Goal: Task Accomplishment & Management: Manage account settings

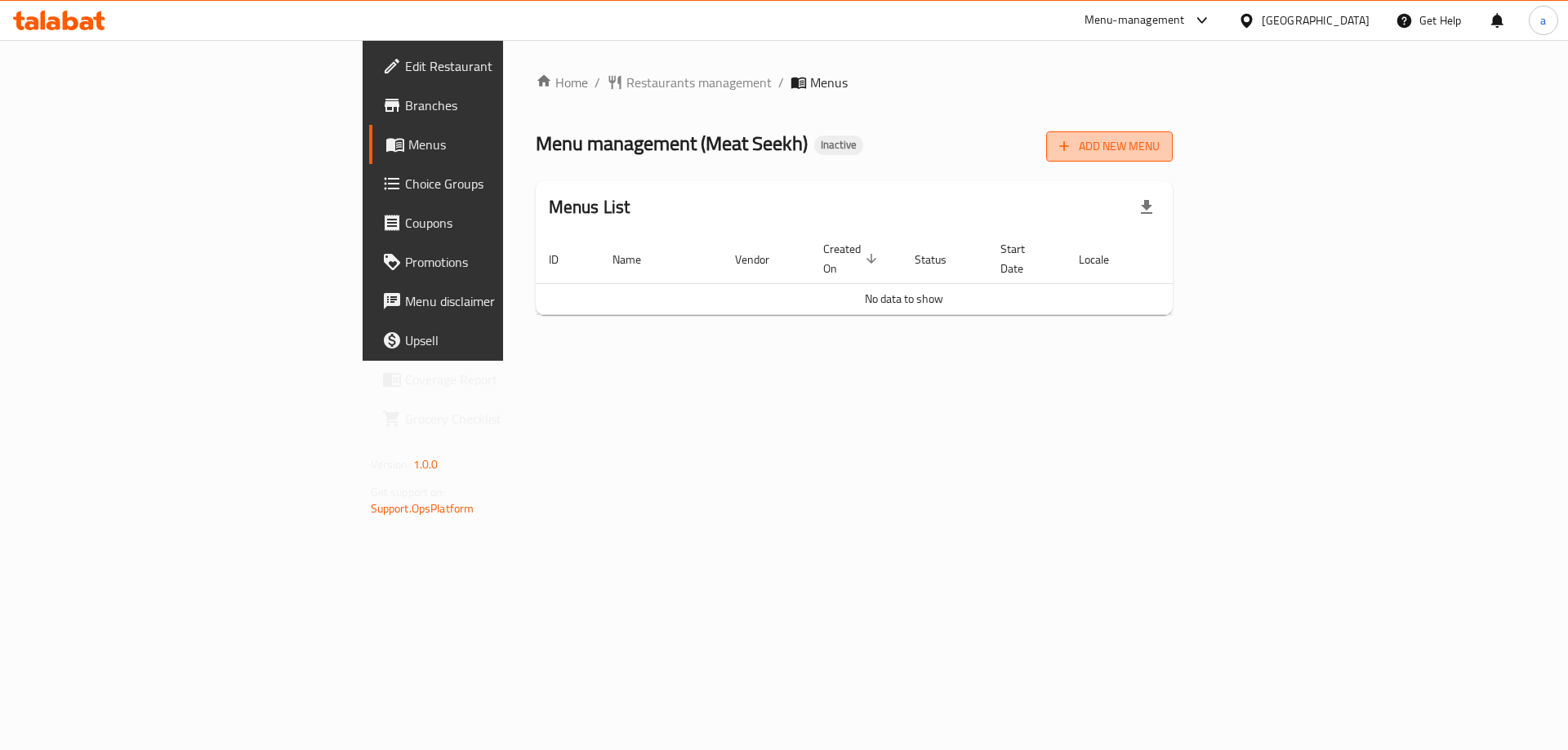
click at [1160, 147] on span "Add New Menu" at bounding box center [1110, 146] width 100 height 21
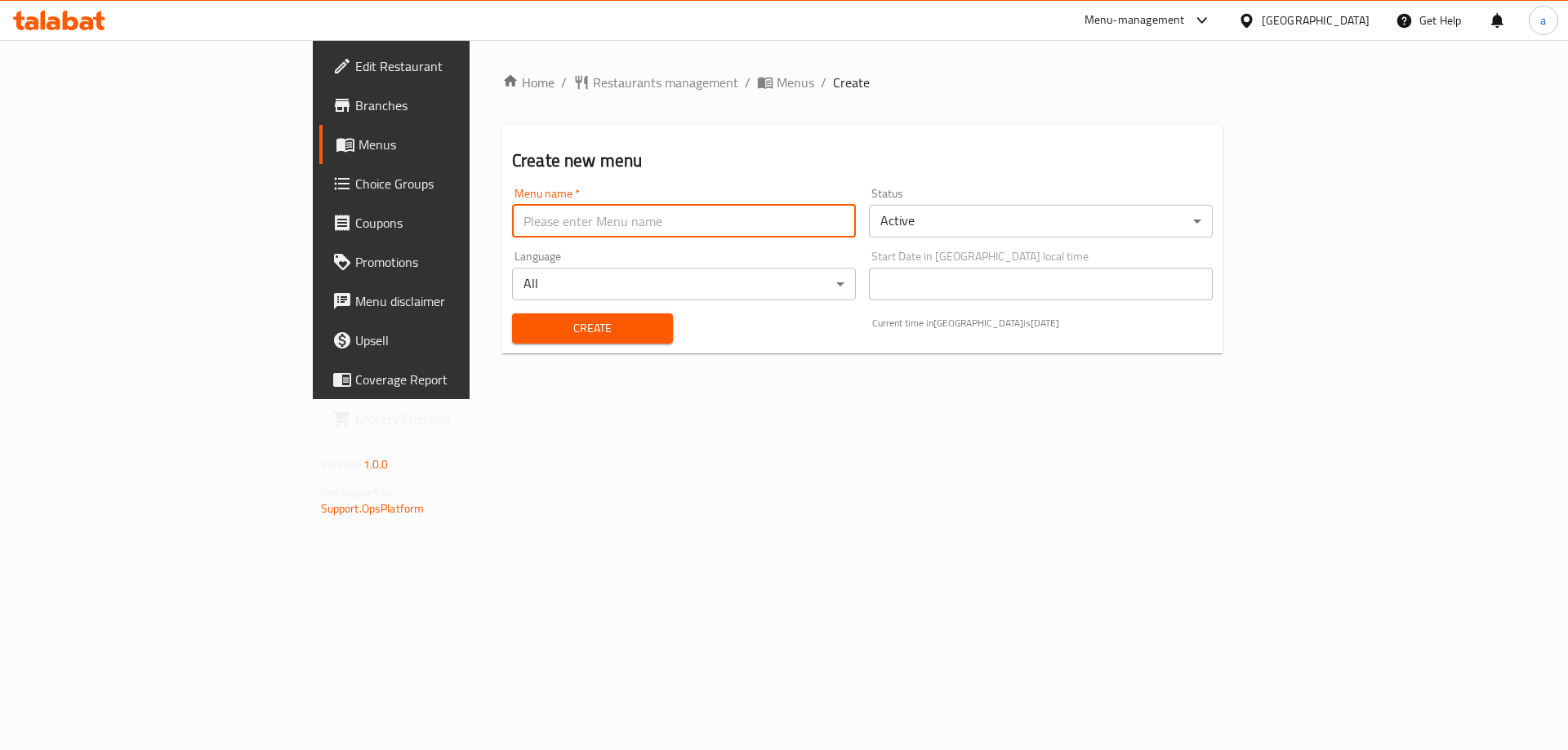
click at [512, 213] on input "text" at bounding box center [684, 221] width 344 height 33
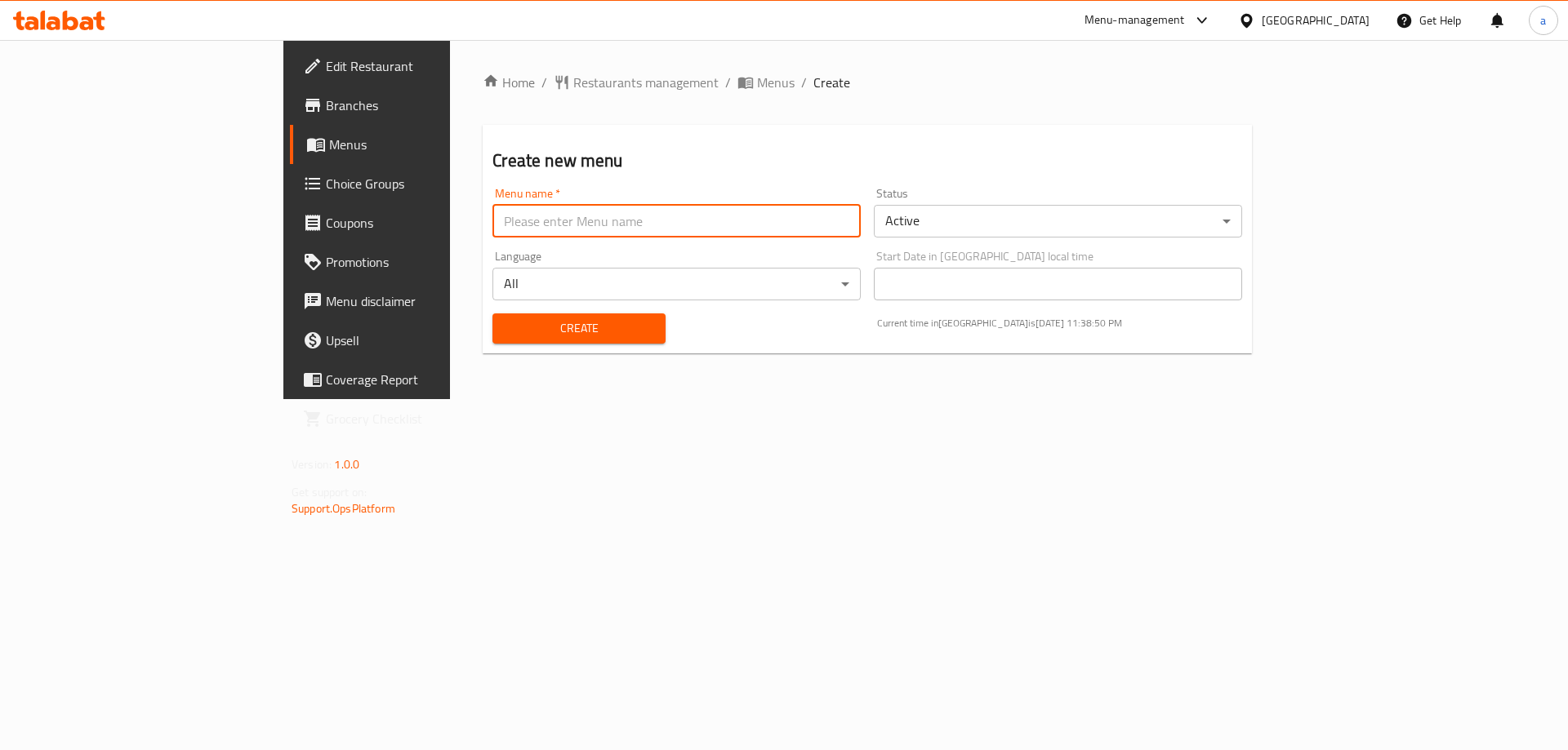
type input "menu"
click at [506, 323] on span "Create" at bounding box center [578, 329] width 146 height 21
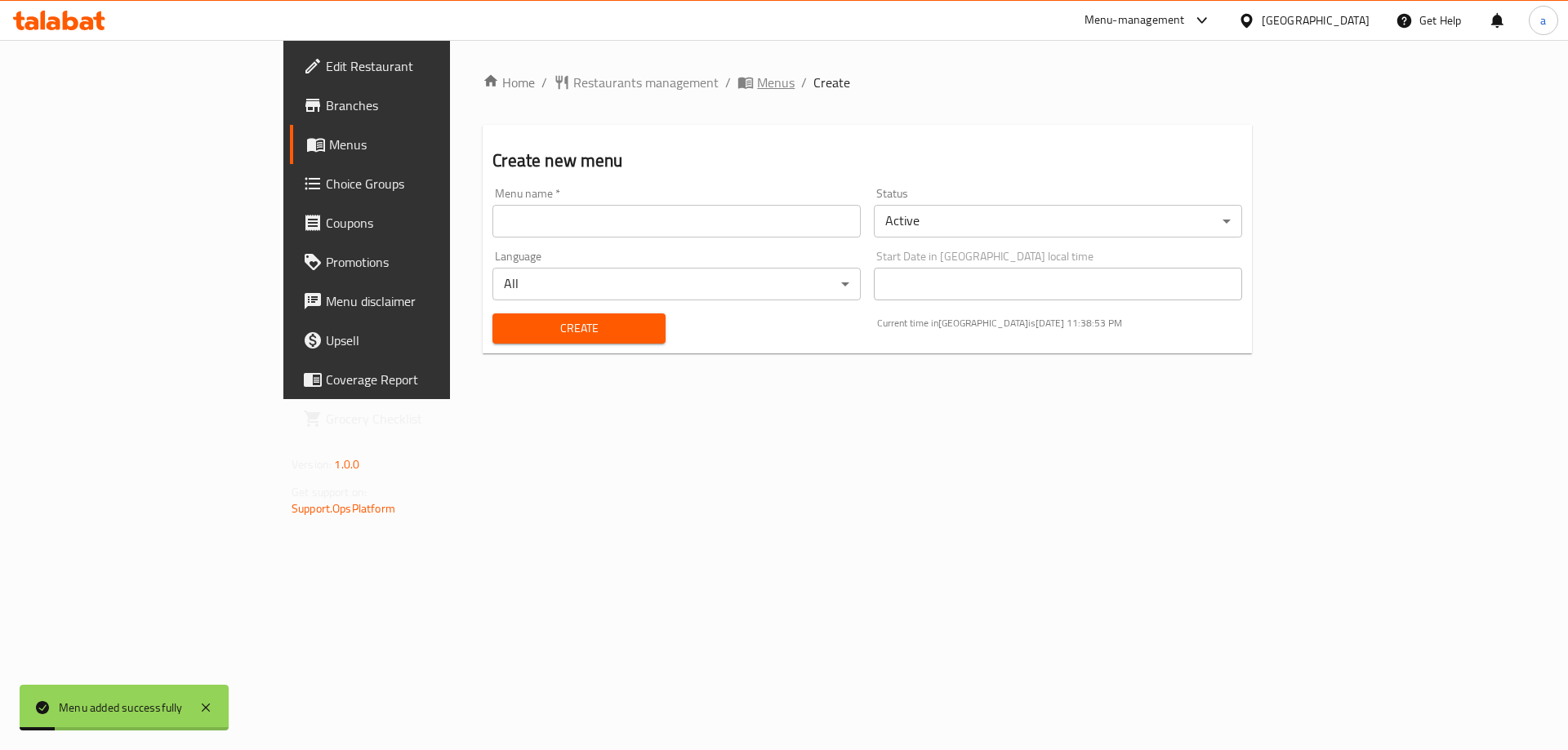
click at [757, 79] on span "Menus" at bounding box center [776, 82] width 38 height 20
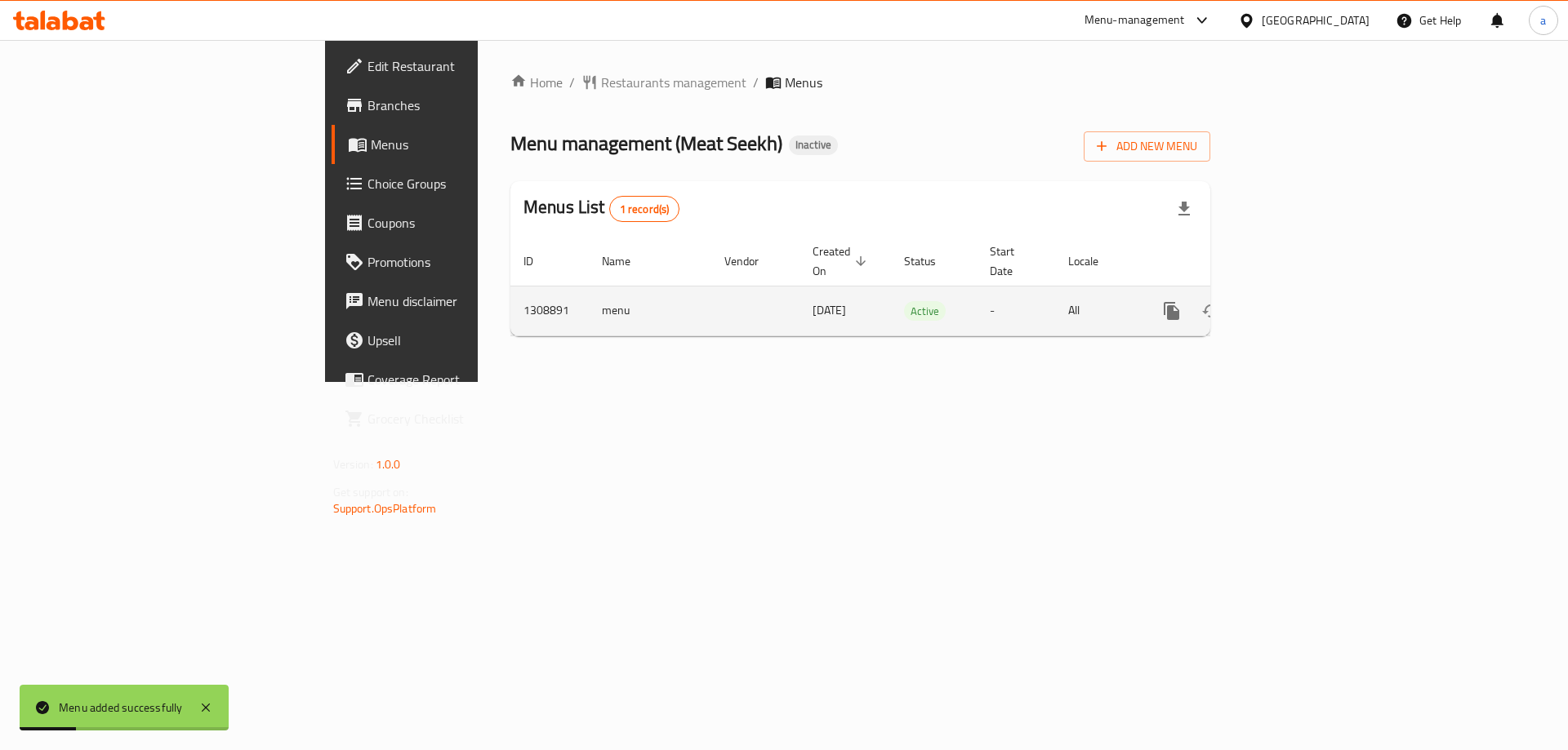
click at [1309, 294] on link "enhanced table" at bounding box center [1289, 310] width 39 height 39
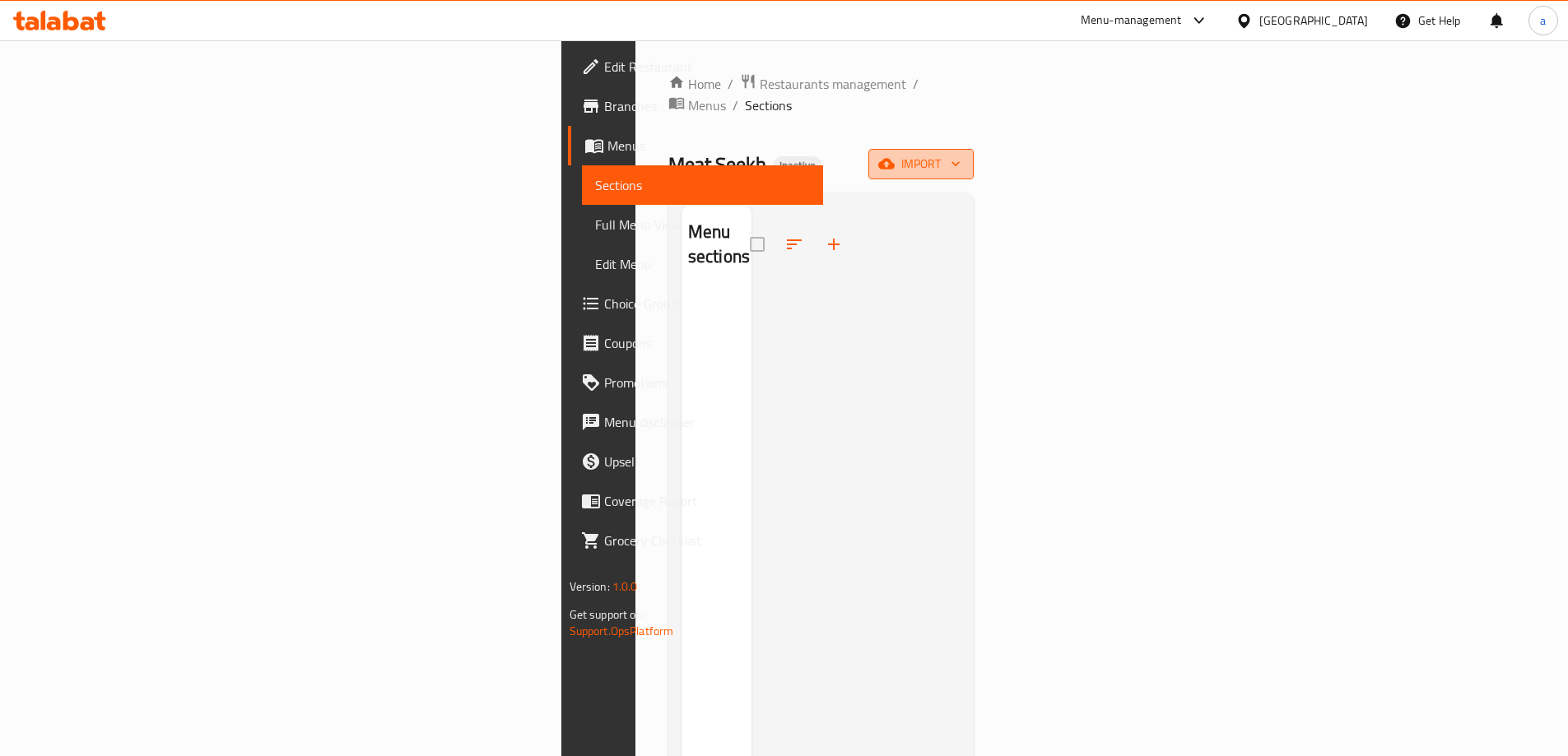
click at [960, 154] on span "import" at bounding box center [920, 165] width 79 height 21
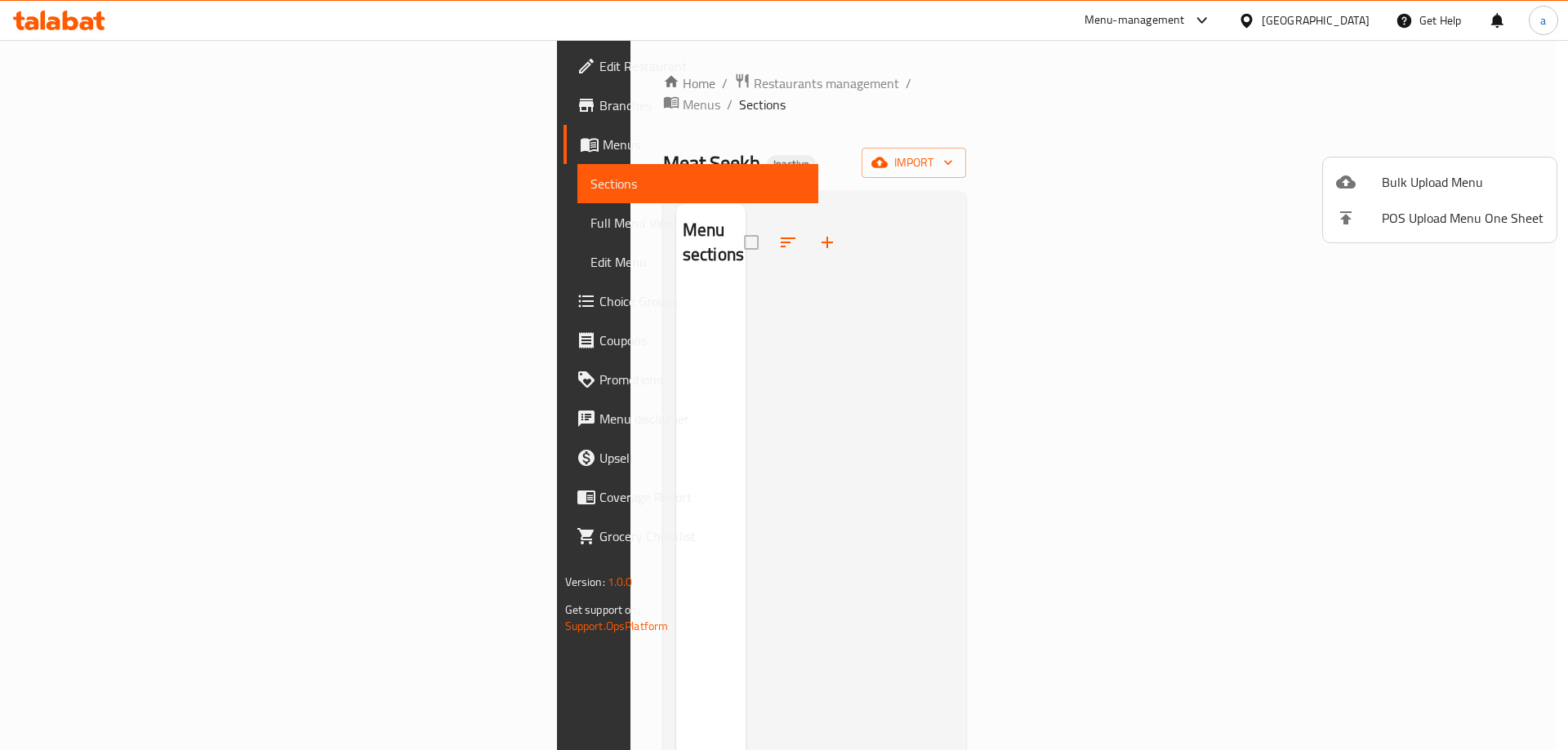
click at [1360, 173] on div at bounding box center [1359, 181] width 45 height 20
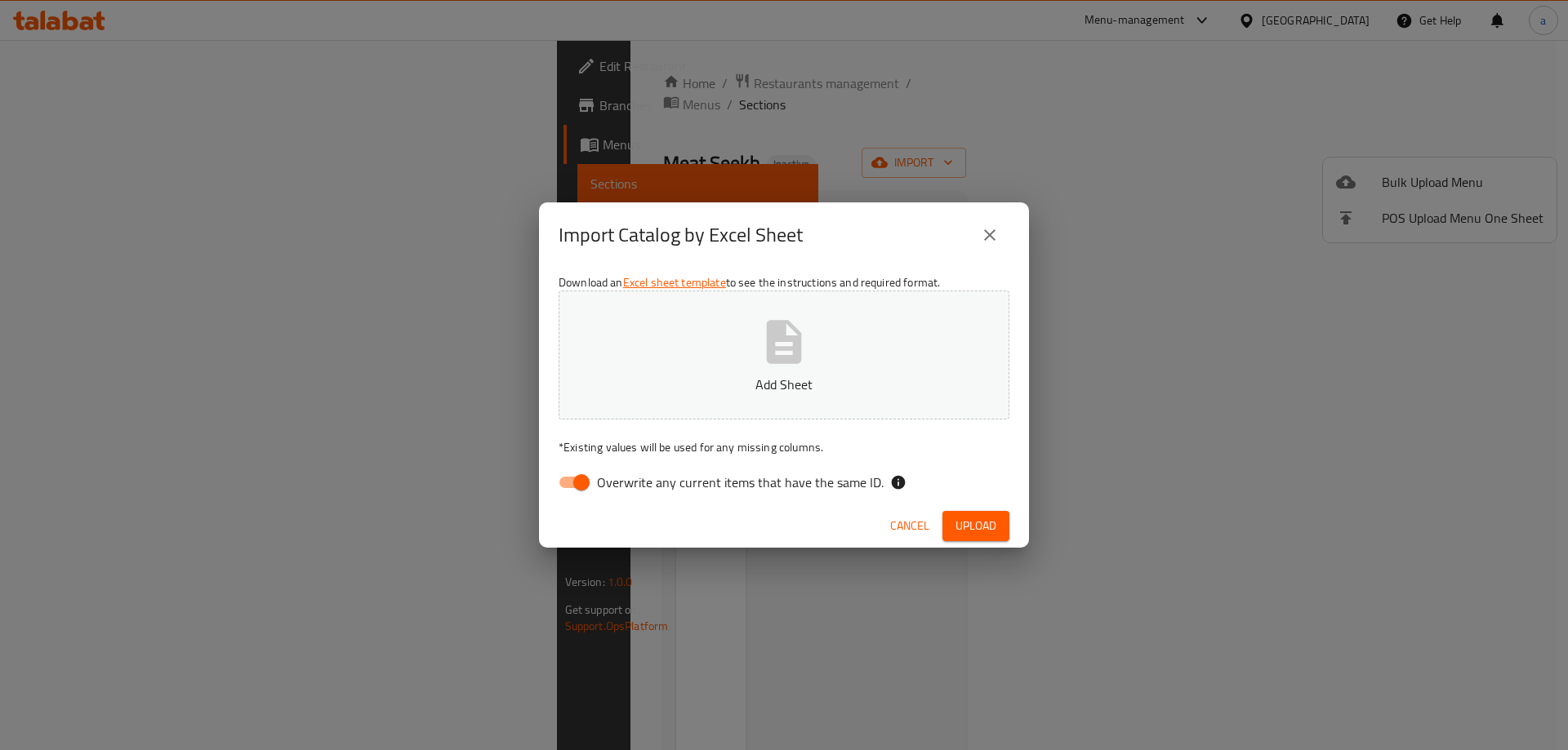
drag, startPoint x: 617, startPoint y: 508, endPoint x: 626, endPoint y: 495, distance: 15.8
click at [622, 508] on div "Cancel Upload" at bounding box center [784, 526] width 490 height 43
click at [630, 487] on span "Overwrite any current items that have the same ID." at bounding box center [740, 482] width 286 height 20
click at [628, 487] on input "Overwrite any current items that have the same ID." at bounding box center [581, 482] width 94 height 31
checkbox input "false"
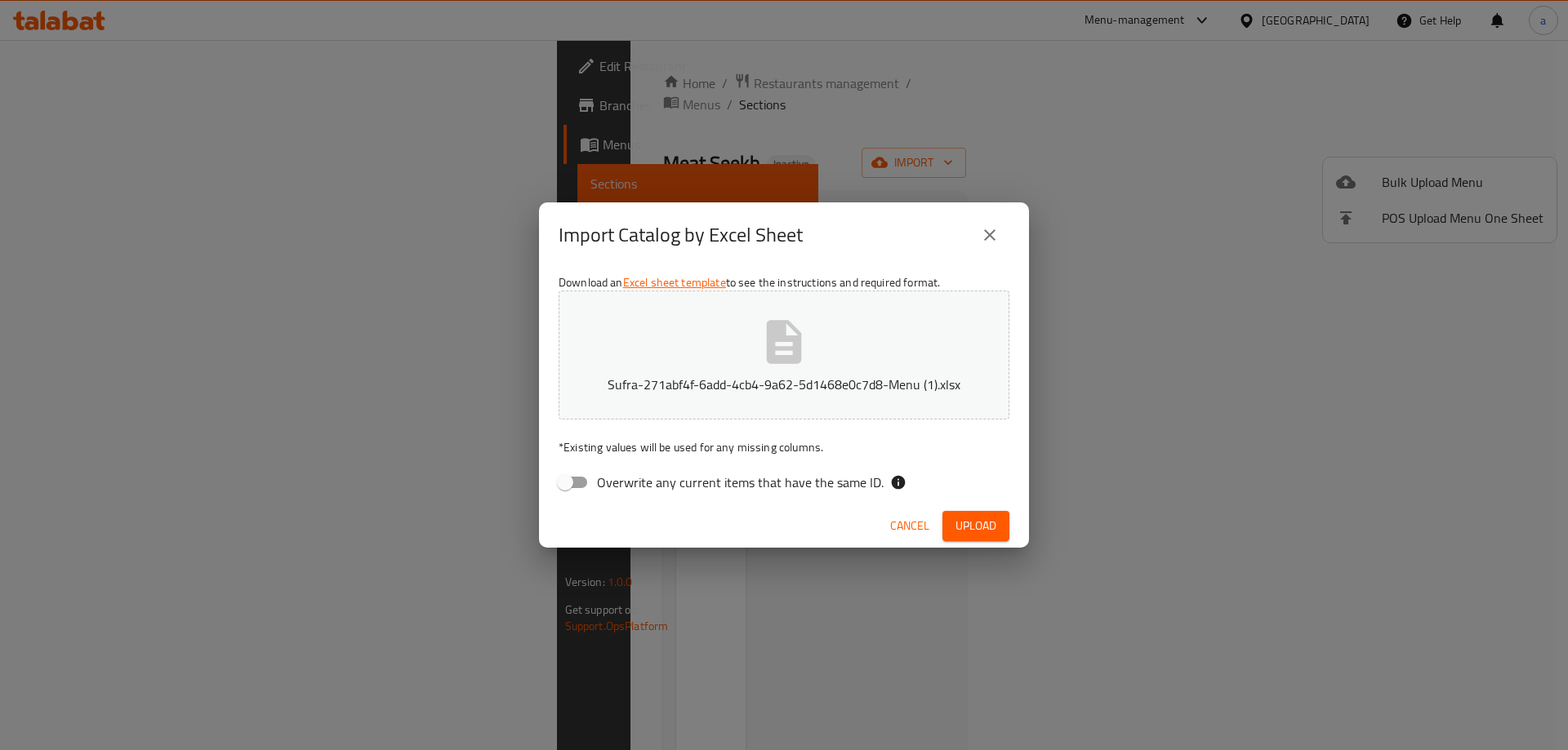
click at [958, 527] on span "Upload" at bounding box center [975, 526] width 41 height 21
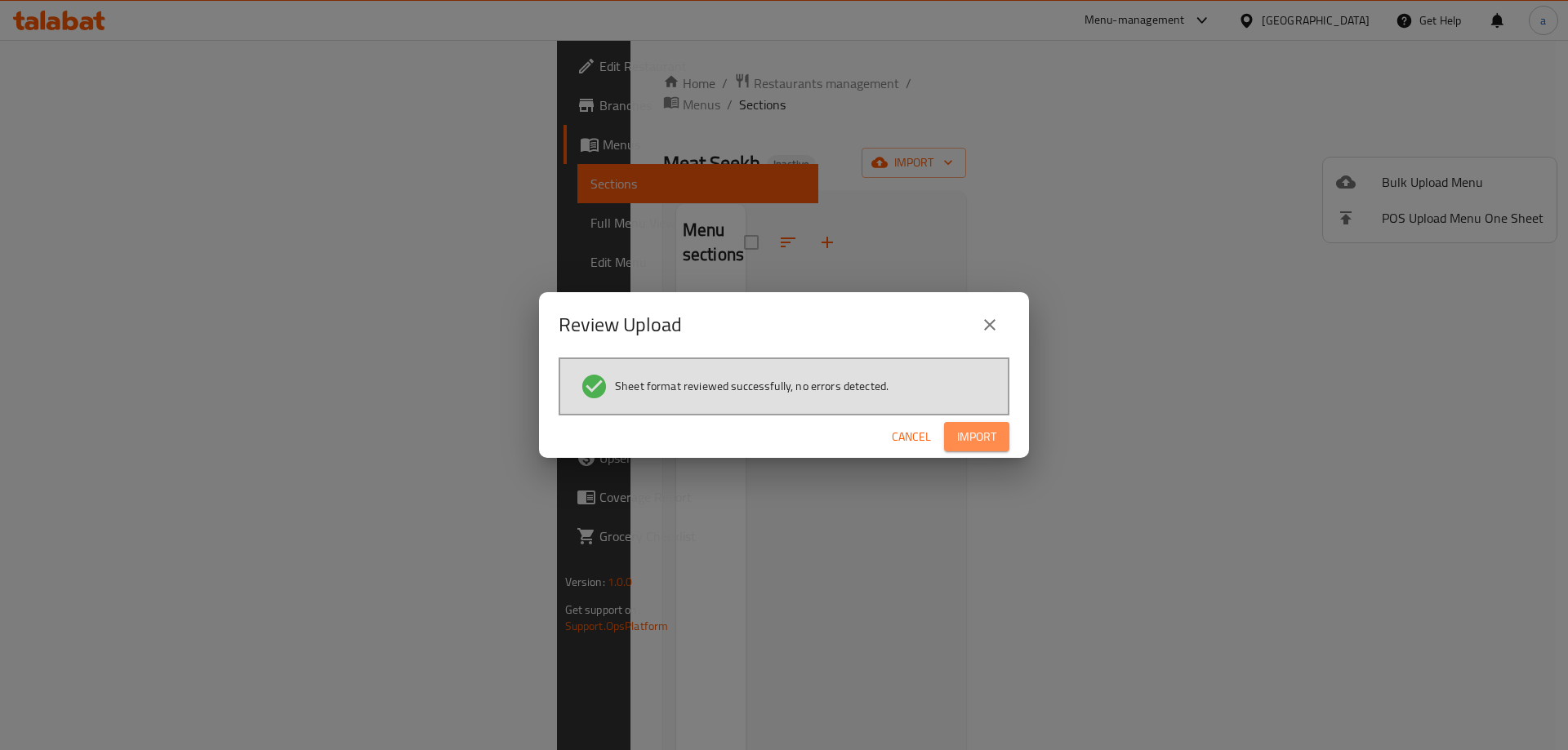
click at [981, 428] on span "Import" at bounding box center [976, 437] width 39 height 21
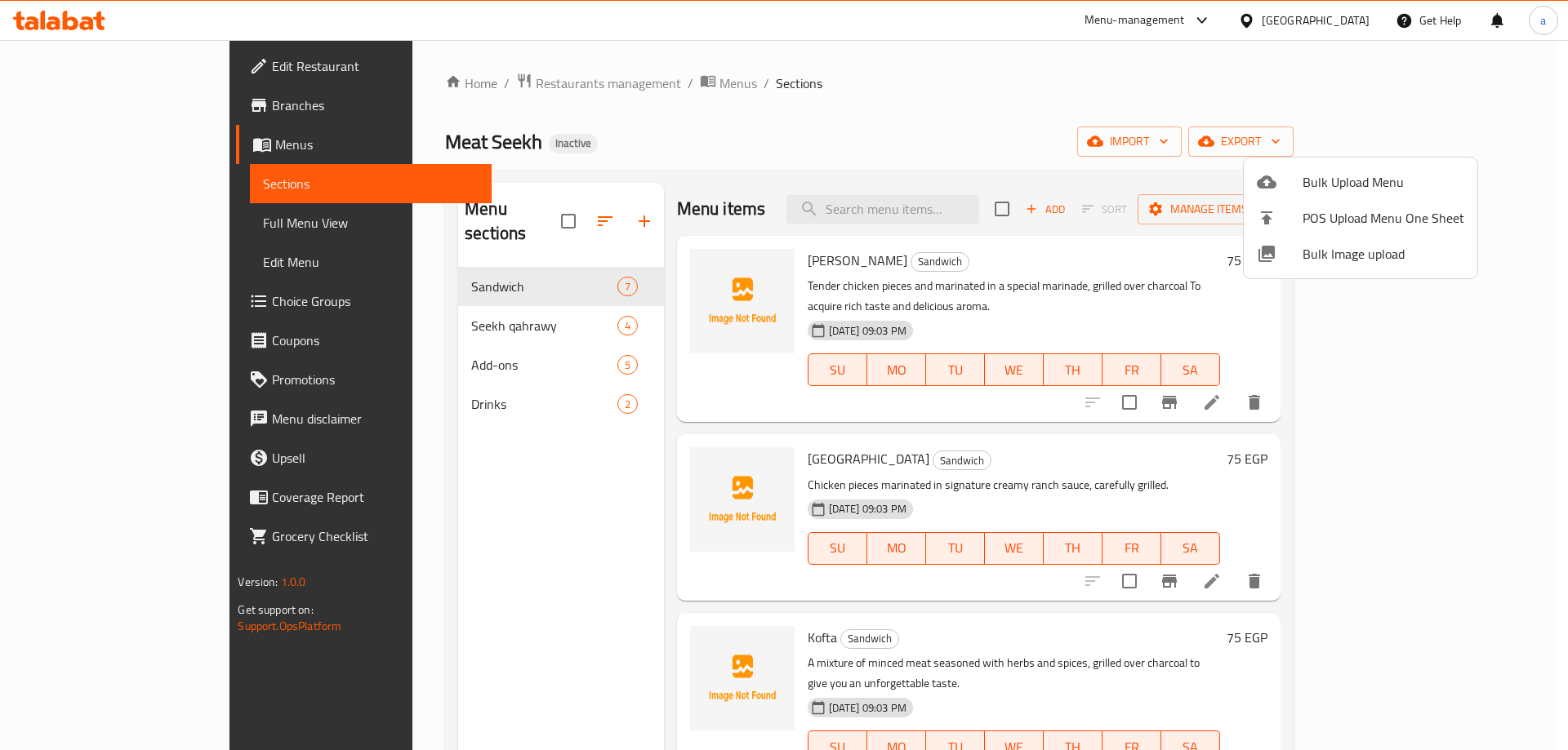
click at [123, 218] on div at bounding box center [784, 375] width 1568 height 750
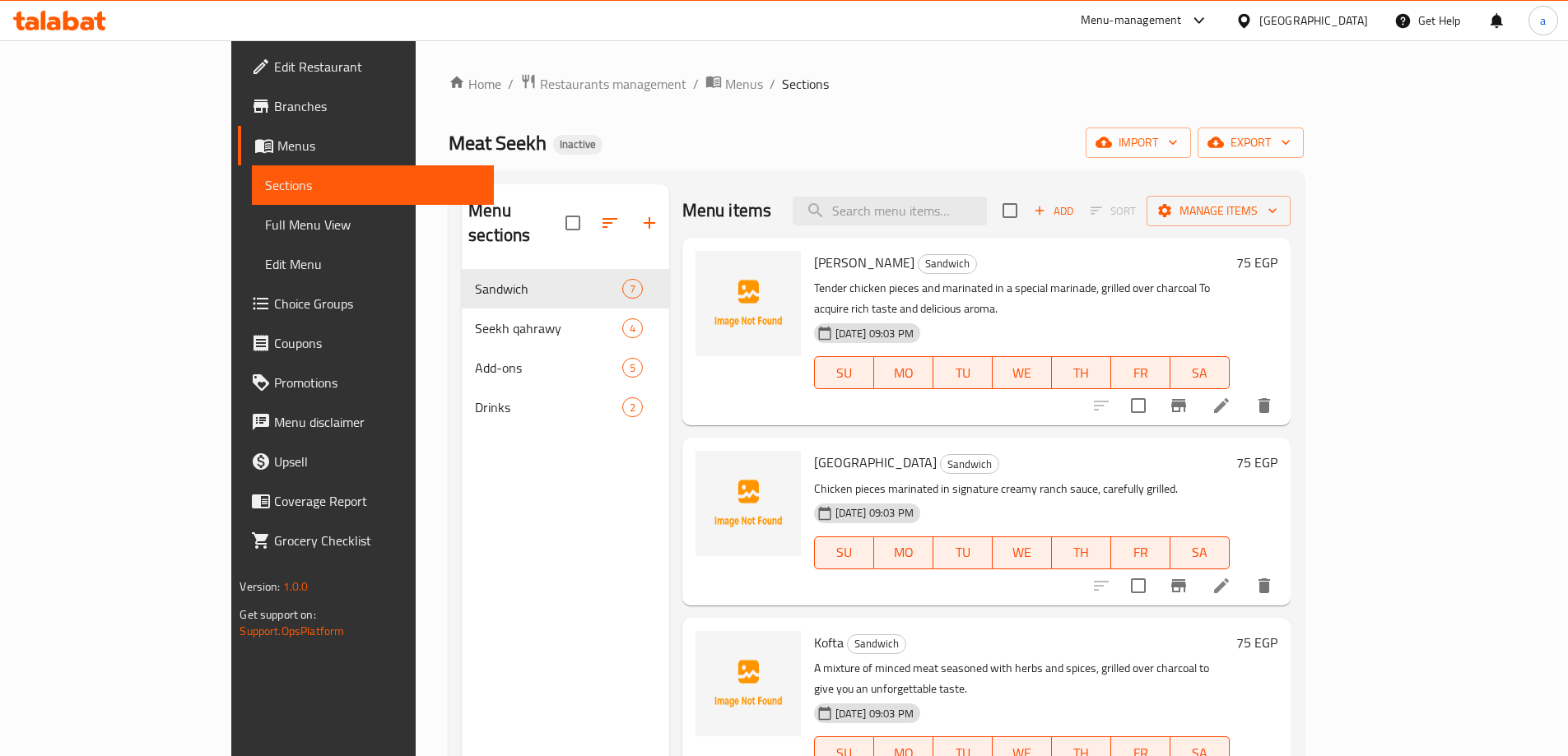
click at [265, 221] on span "Full Menu View" at bounding box center [372, 225] width 215 height 20
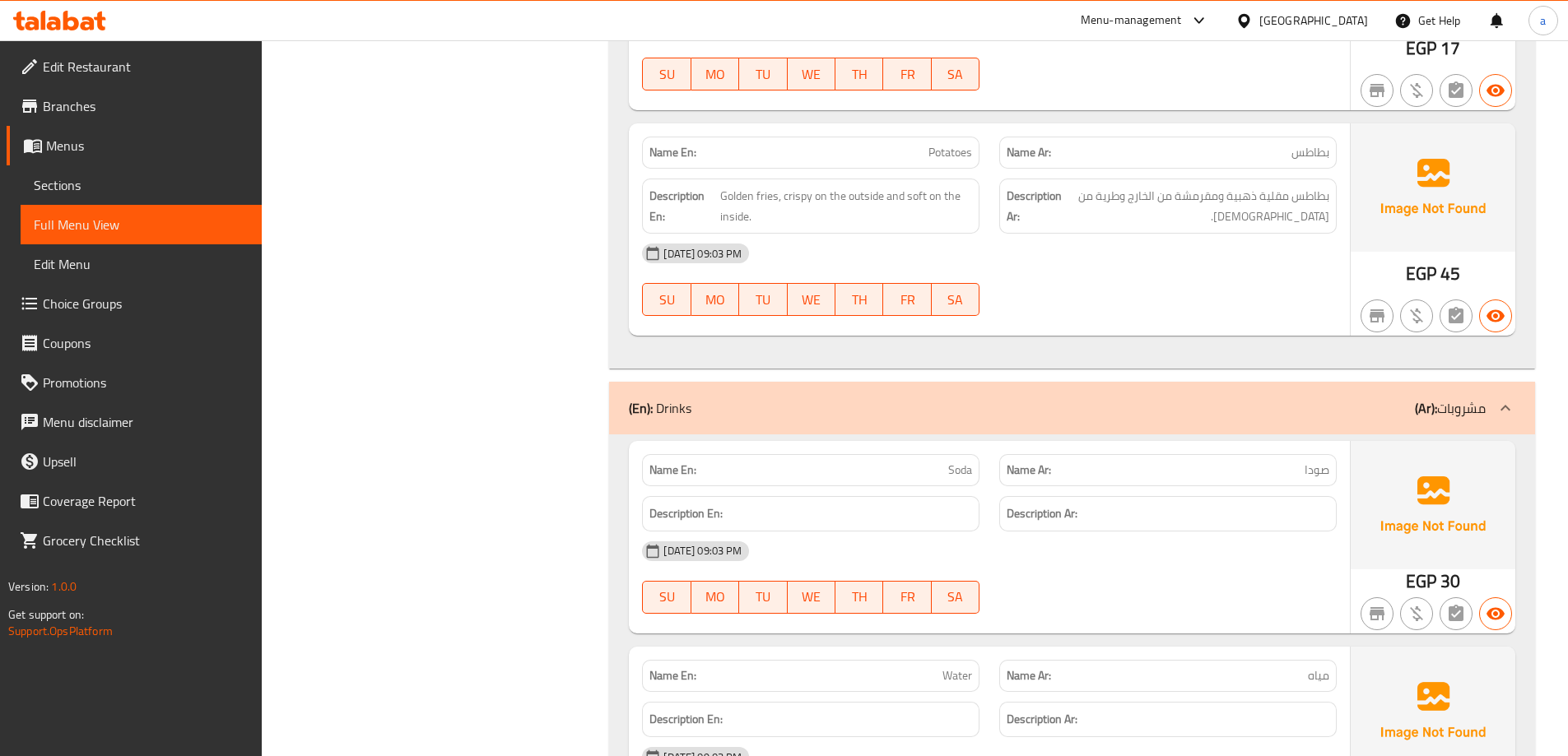
scroll to position [3815, 0]
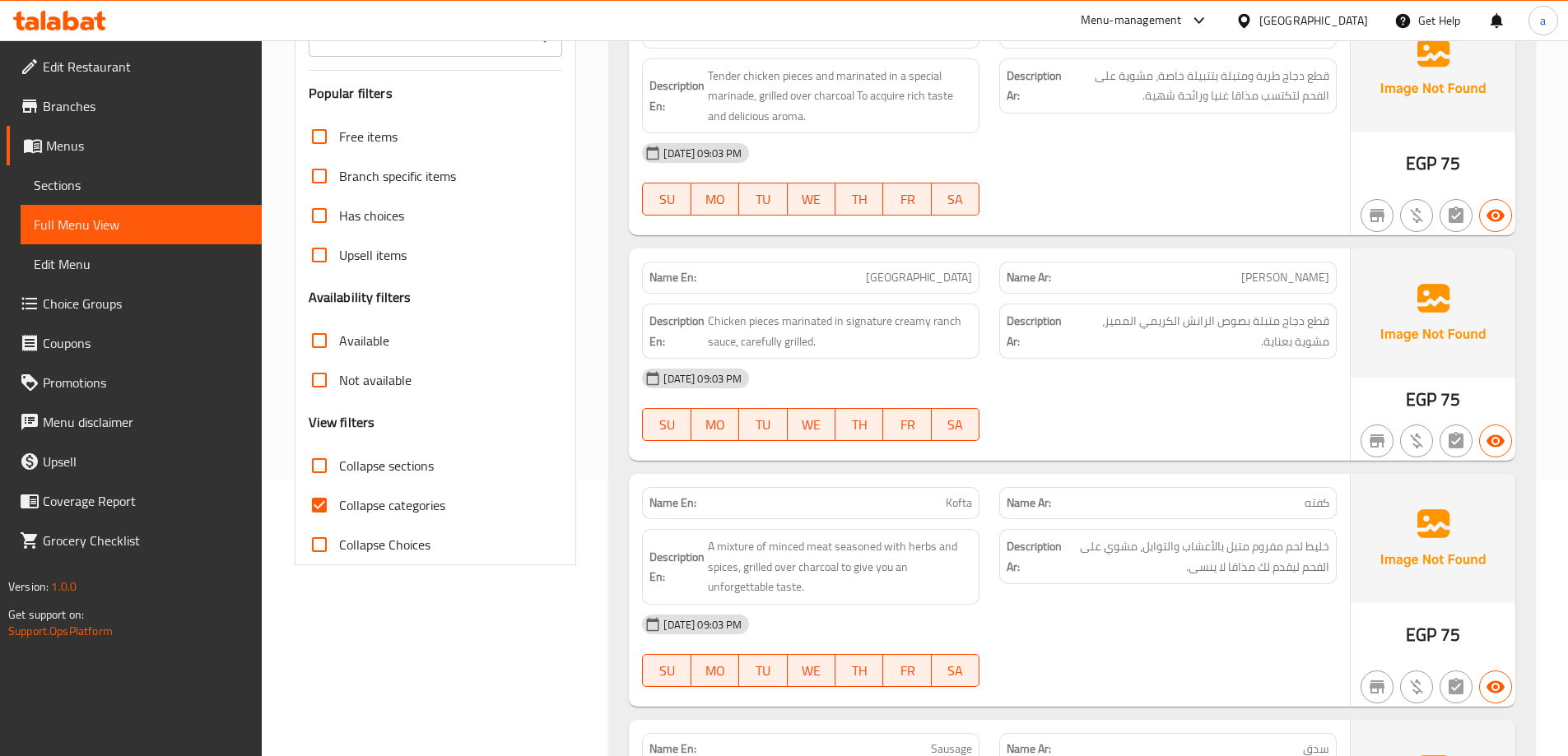
click at [99, 190] on span "Sections" at bounding box center [141, 185] width 215 height 20
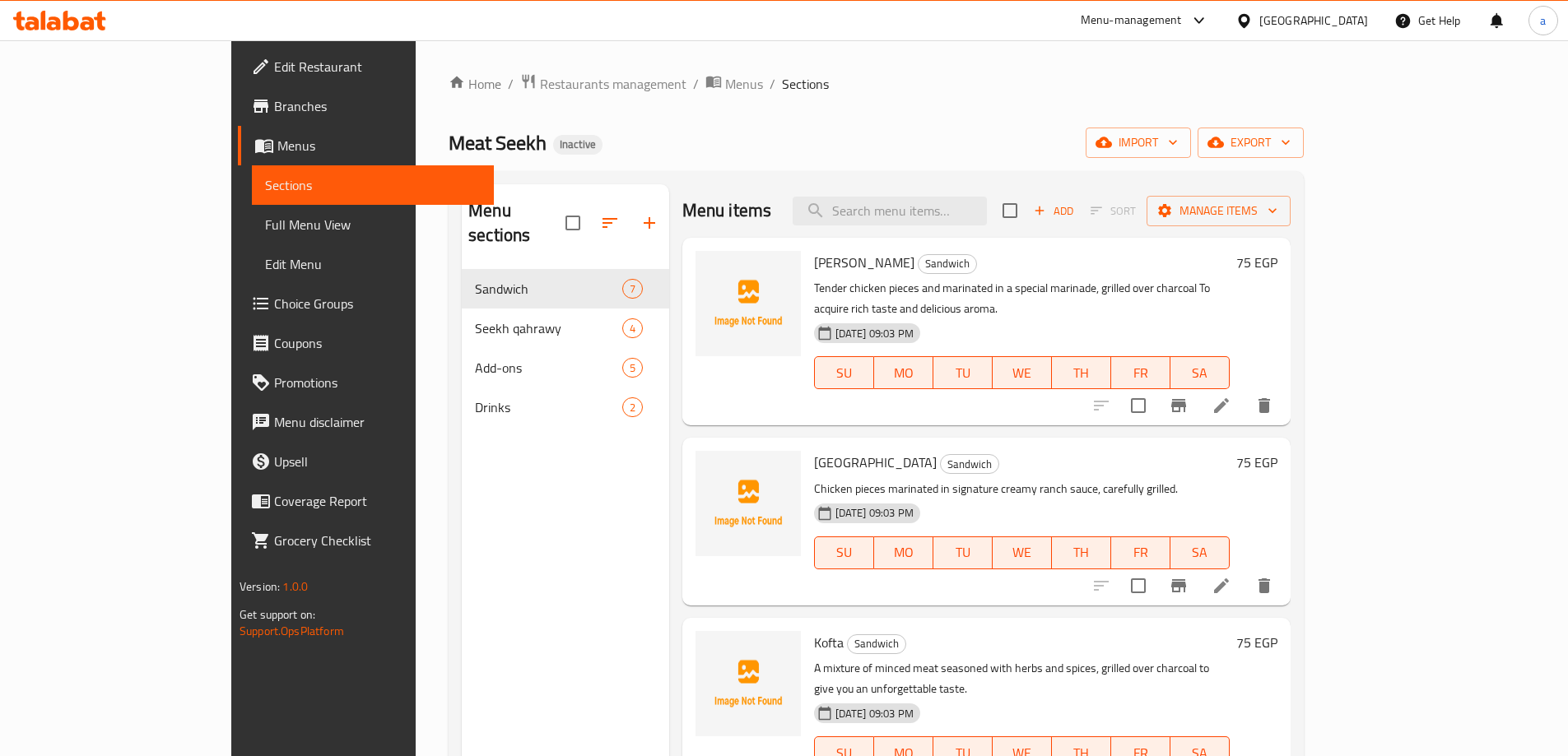
click at [496, 198] on div "Menu sections" at bounding box center [566, 224] width 208 height 78
click at [555, 209] on input "checkbox" at bounding box center [573, 223] width 34 height 34
checkbox input "true"
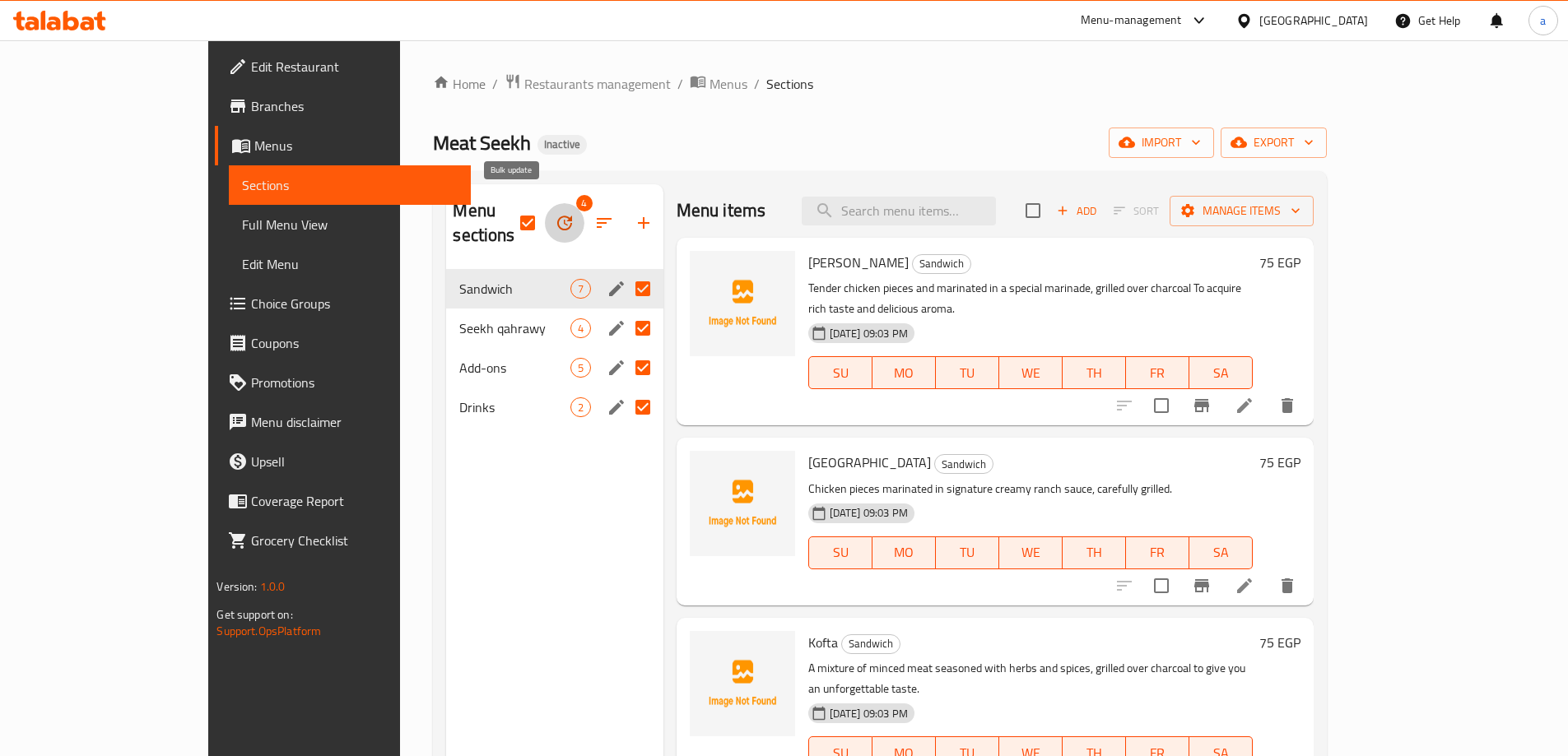
click at [554, 213] on icon "button" at bounding box center [564, 223] width 20 height 20
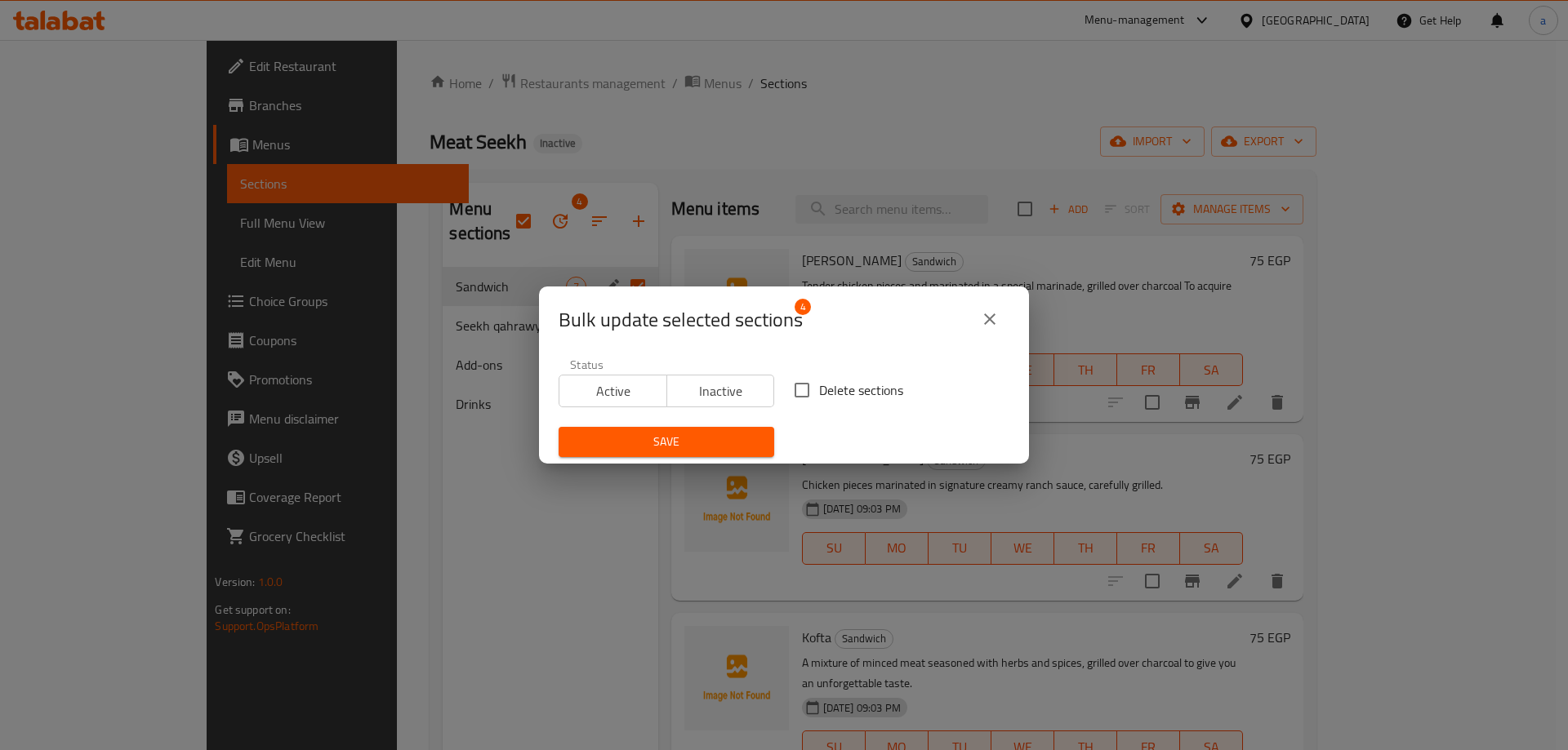
click at [820, 396] on span "Delete sections" at bounding box center [861, 390] width 84 height 20
click at [819, 396] on input "Delete sections" at bounding box center [801, 390] width 34 height 34
checkbox input "true"
click at [727, 423] on div "Save" at bounding box center [666, 442] width 235 height 50
click at [724, 453] on button "Save" at bounding box center [666, 442] width 215 height 30
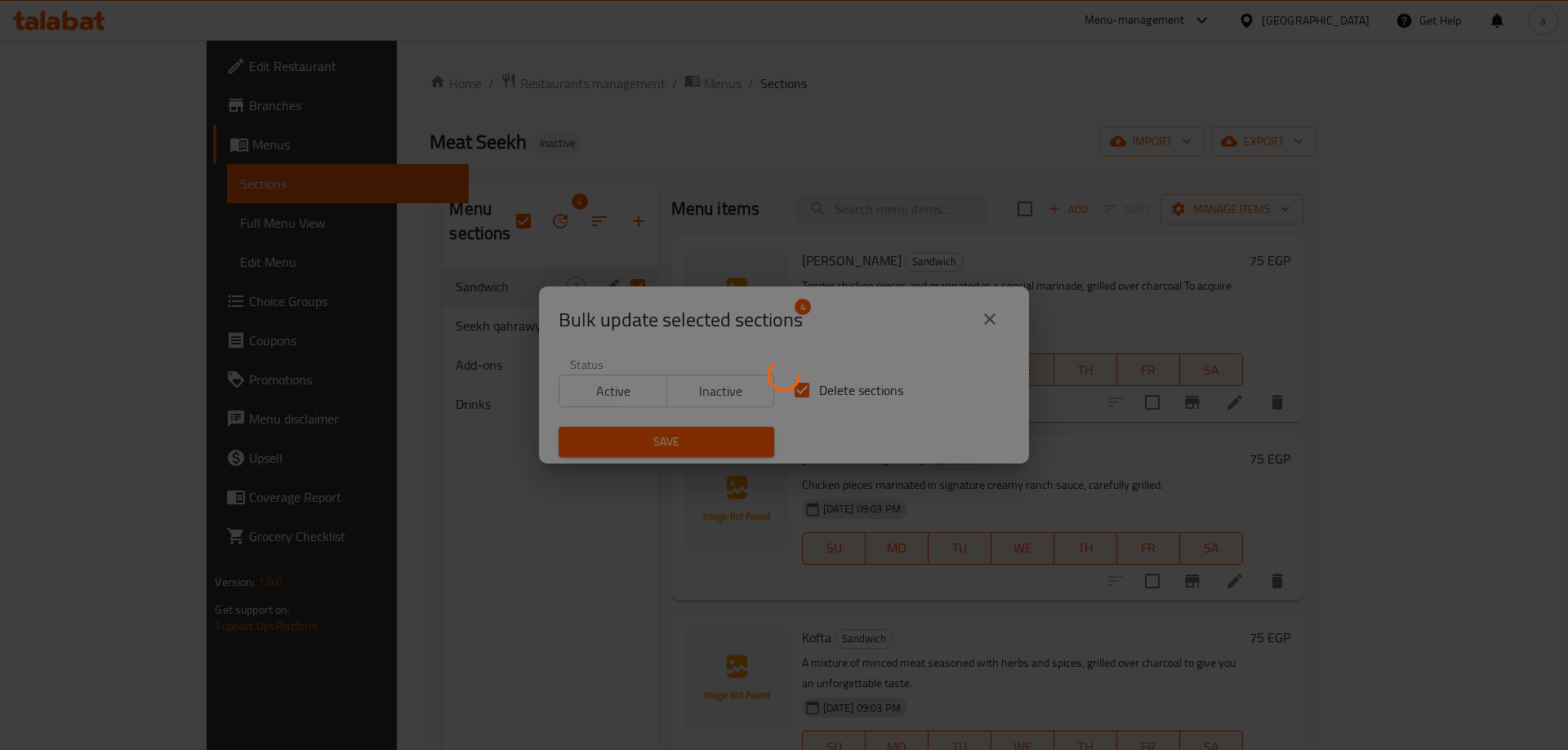
checkbox input "false"
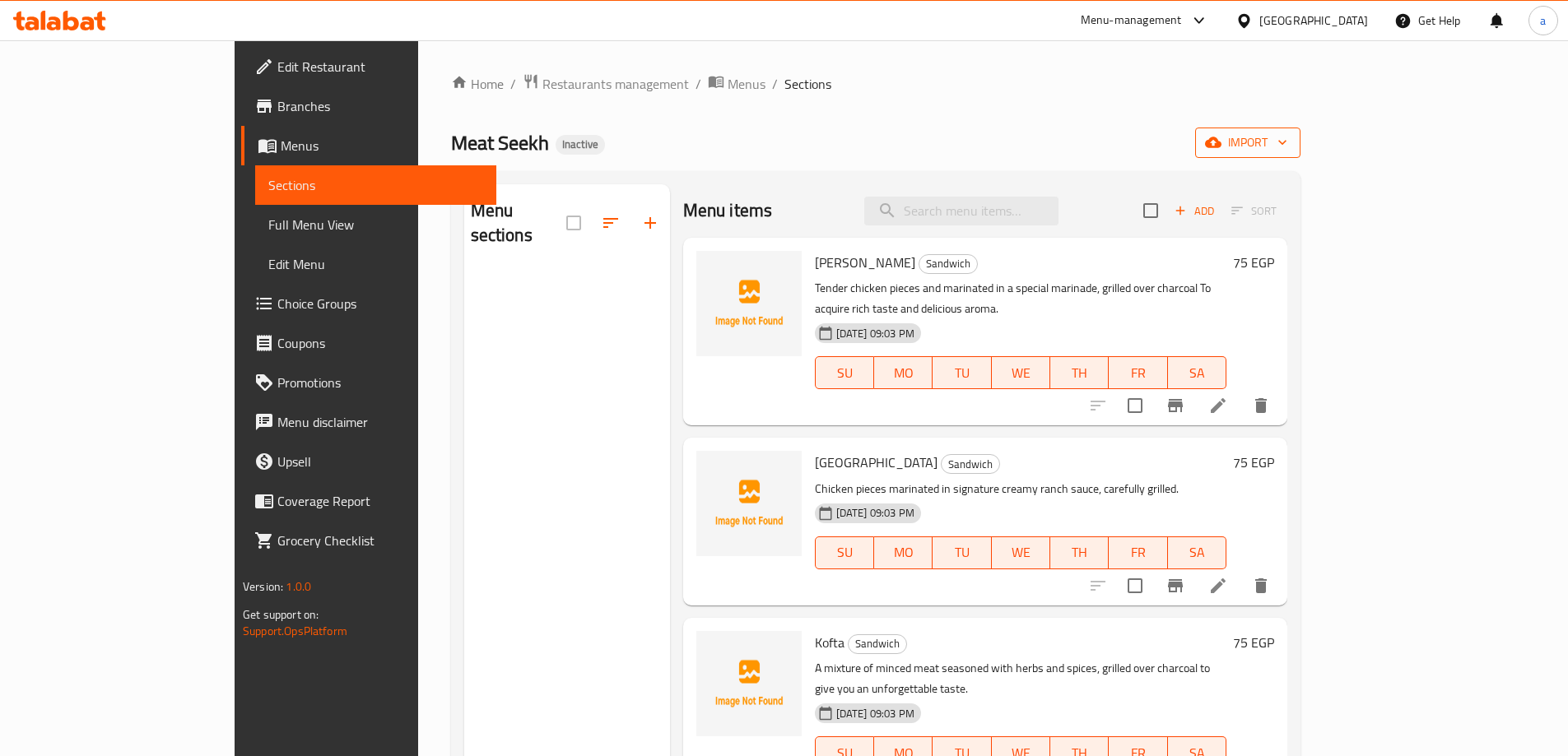
click at [1287, 135] on span "import" at bounding box center [1247, 143] width 79 height 21
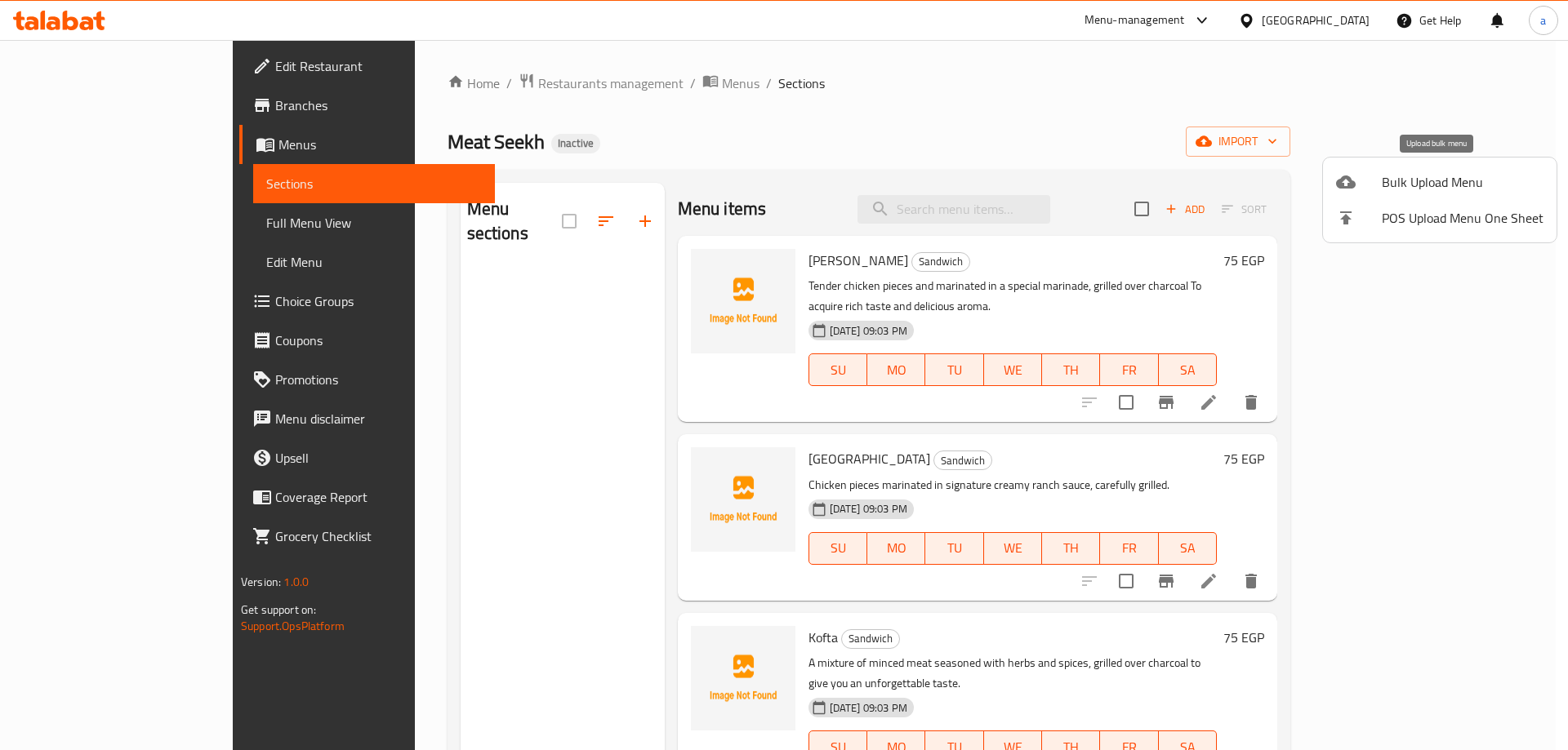
click at [1378, 183] on div at bounding box center [1359, 181] width 45 height 20
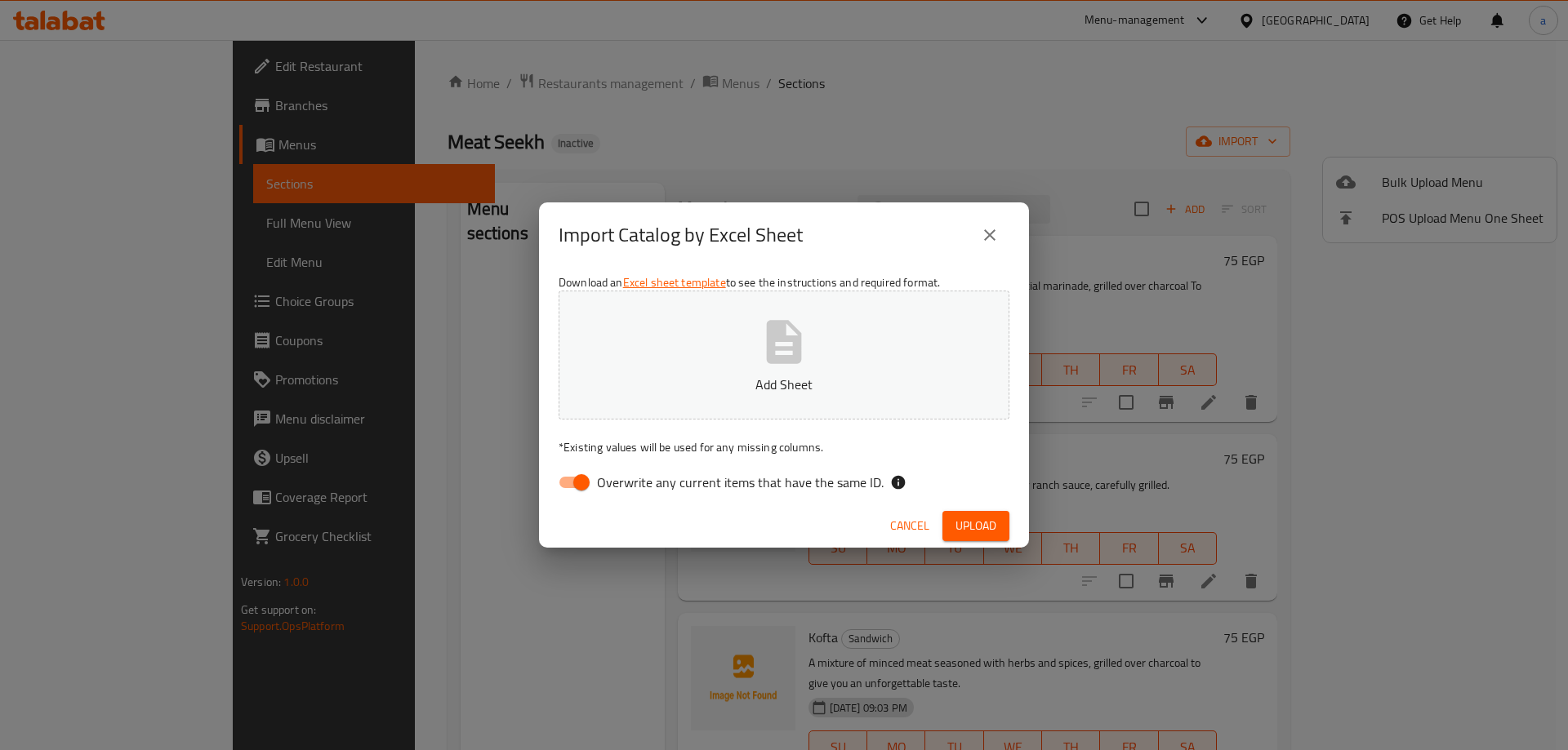
click at [612, 482] on span "Overwrite any current items that have the same ID." at bounding box center [740, 482] width 286 height 20
click at [612, 482] on input "Overwrite any current items that have the same ID." at bounding box center [581, 482] width 94 height 31
checkbox input "false"
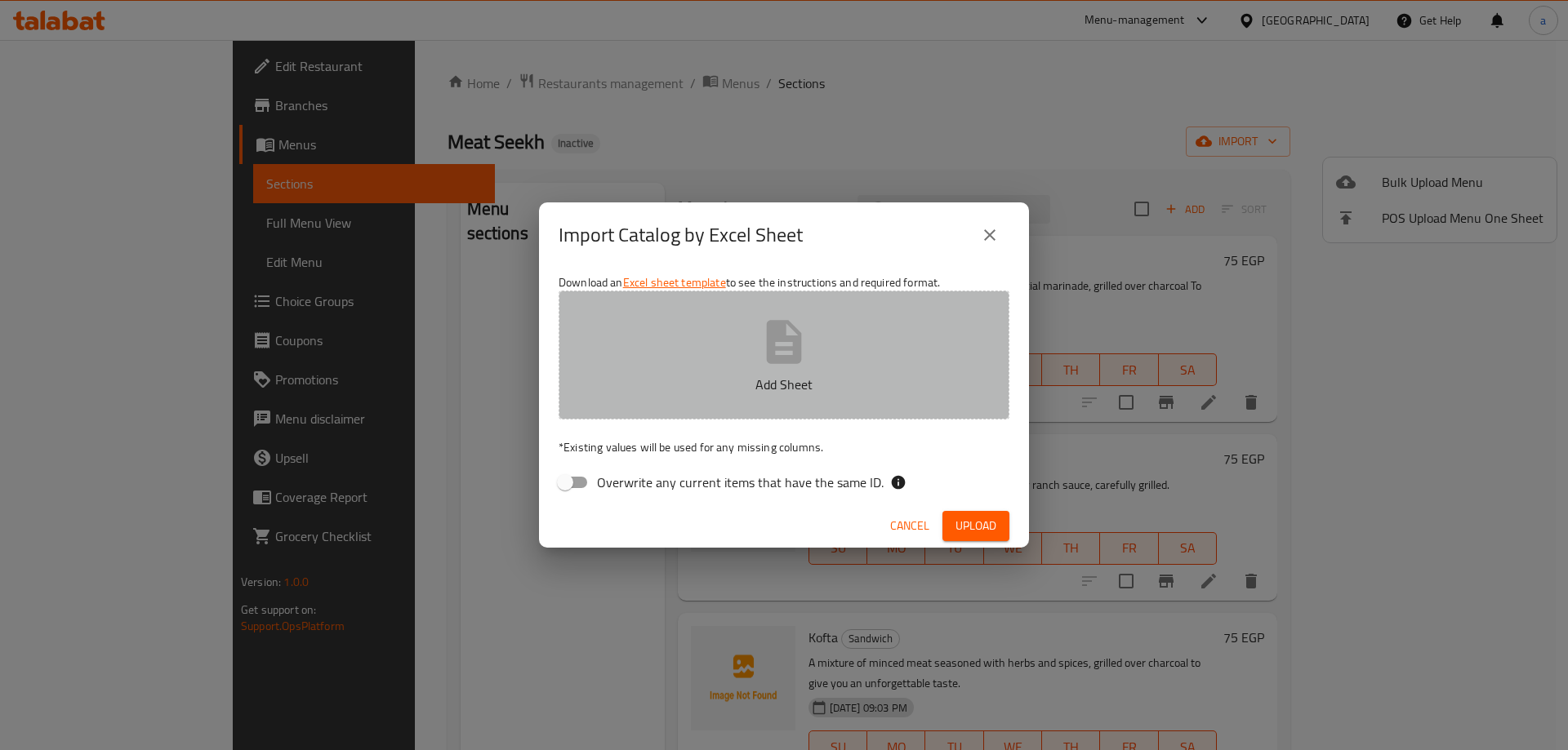
click at [681, 388] on p "Add Sheet" at bounding box center [784, 384] width 400 height 20
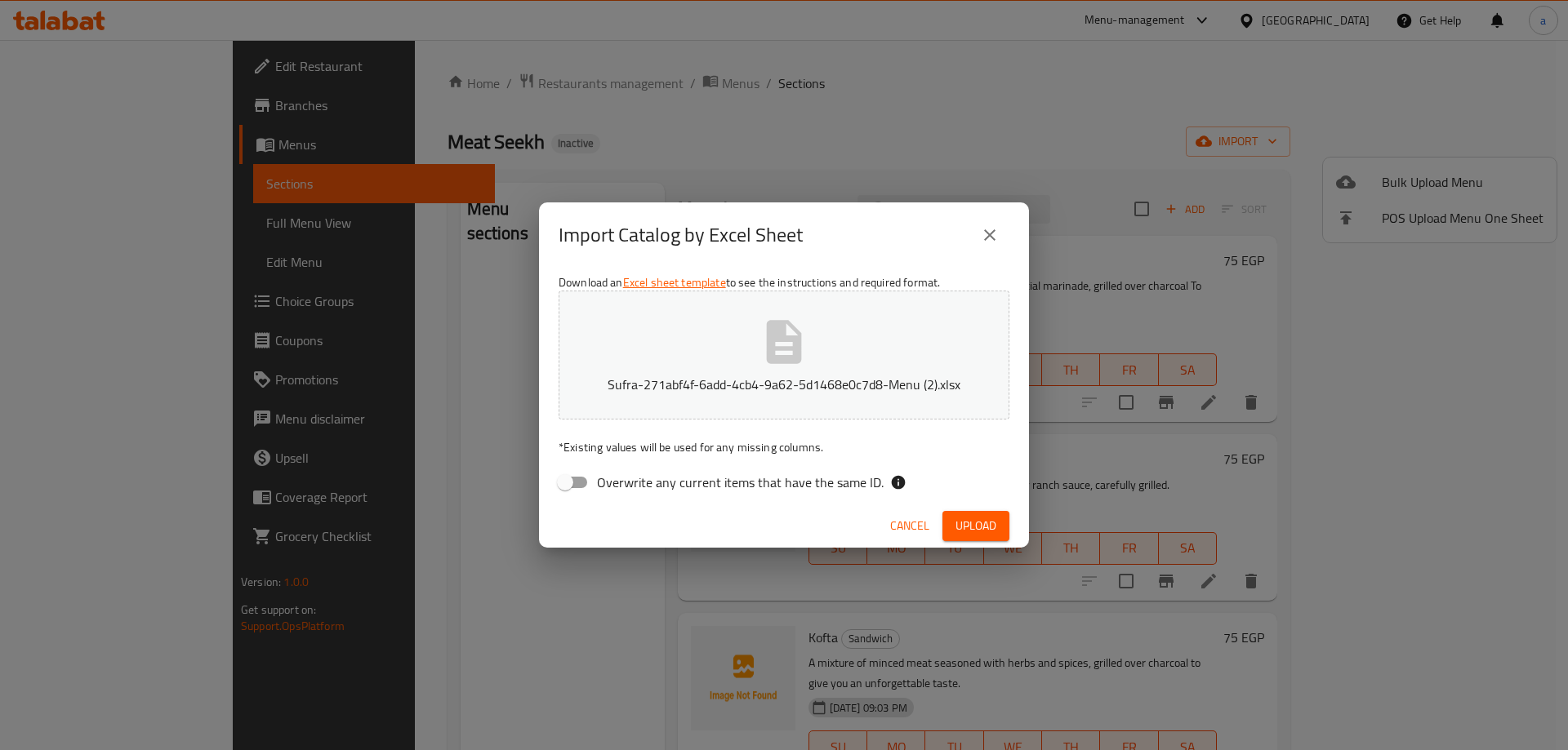
click at [990, 517] on span "Upload" at bounding box center [975, 526] width 41 height 21
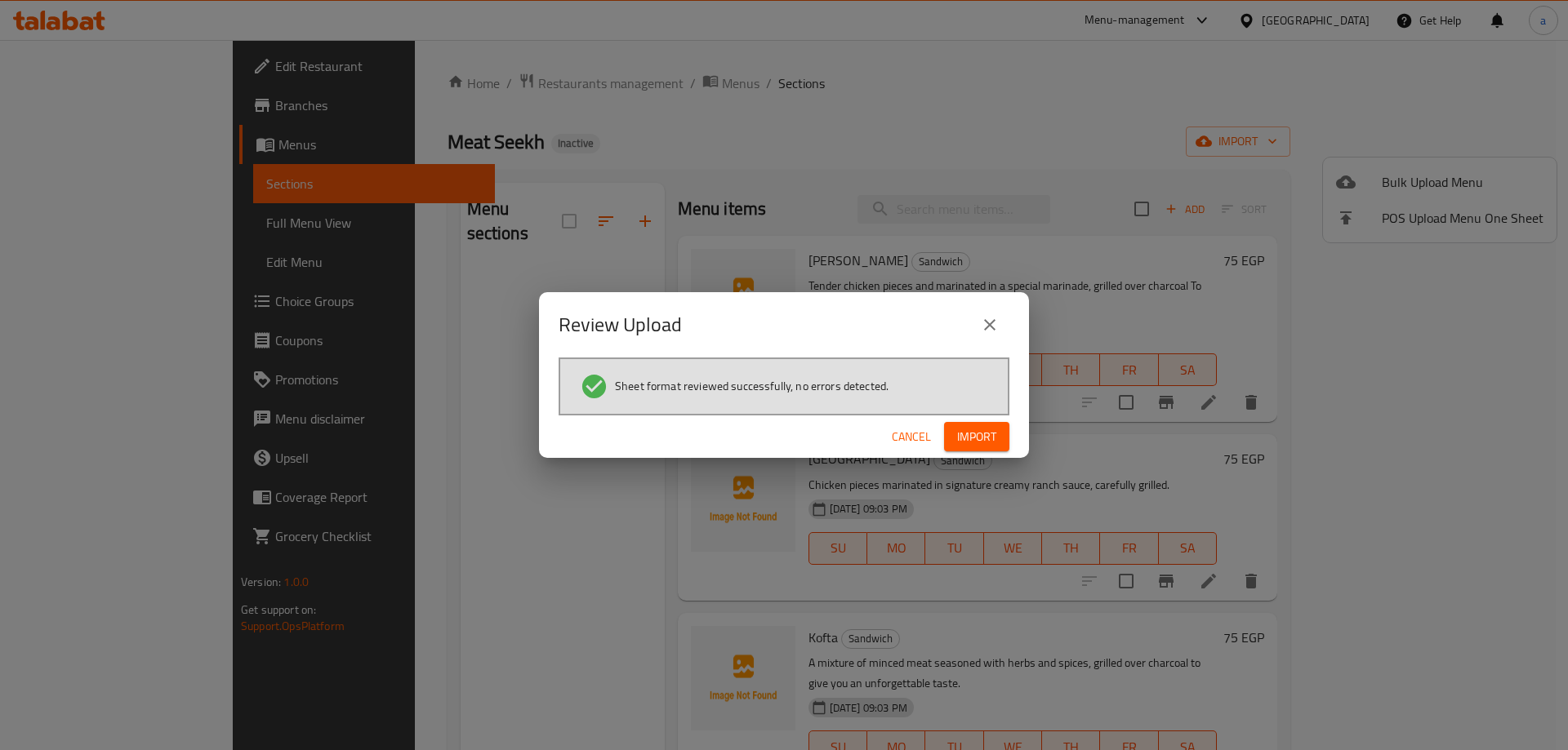
click at [989, 313] on button "close" at bounding box center [989, 324] width 39 height 39
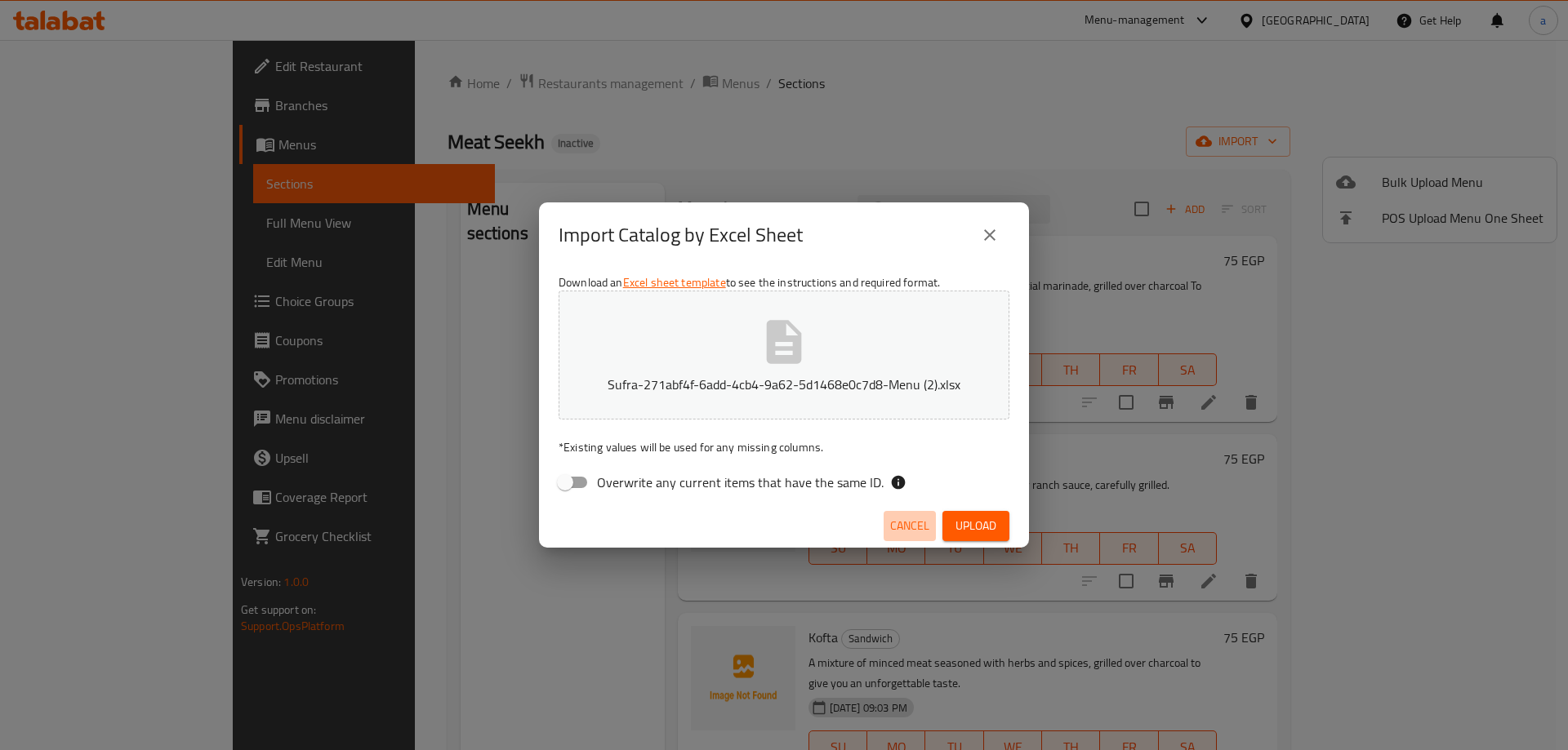
click at [908, 513] on button "Cancel" at bounding box center [909, 526] width 52 height 30
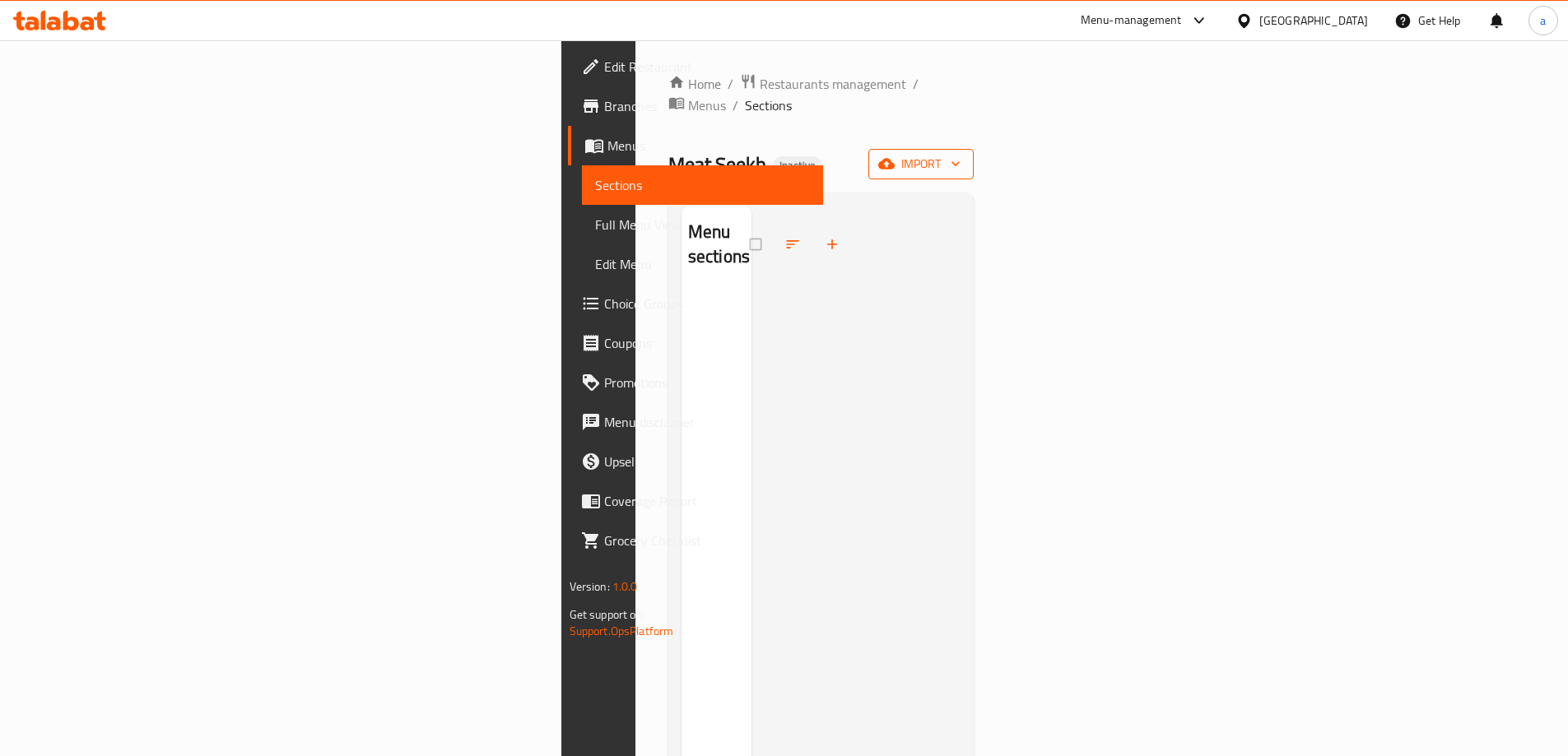
click at [960, 154] on span "import" at bounding box center [920, 165] width 79 height 21
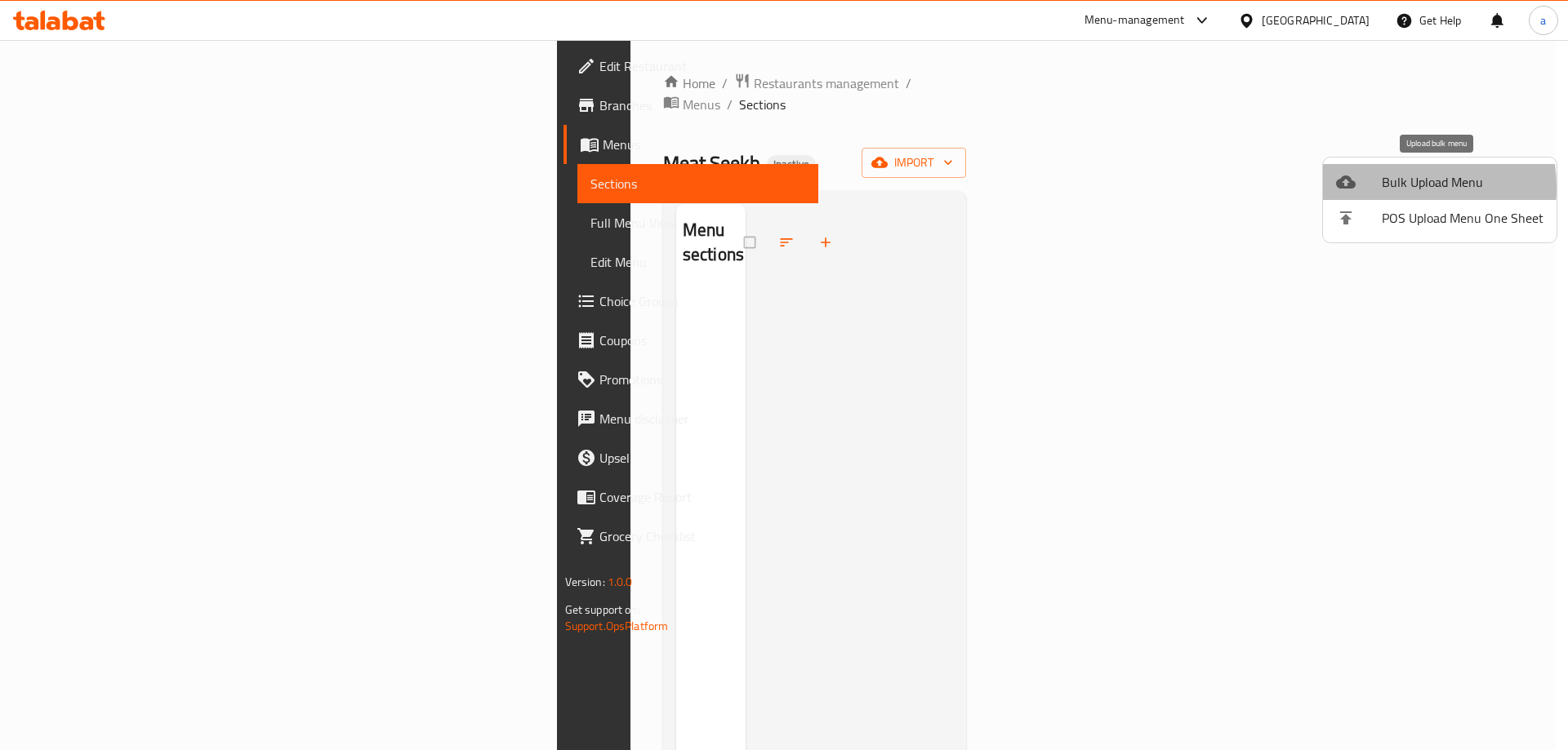
click at [1378, 188] on div at bounding box center [1359, 181] width 45 height 20
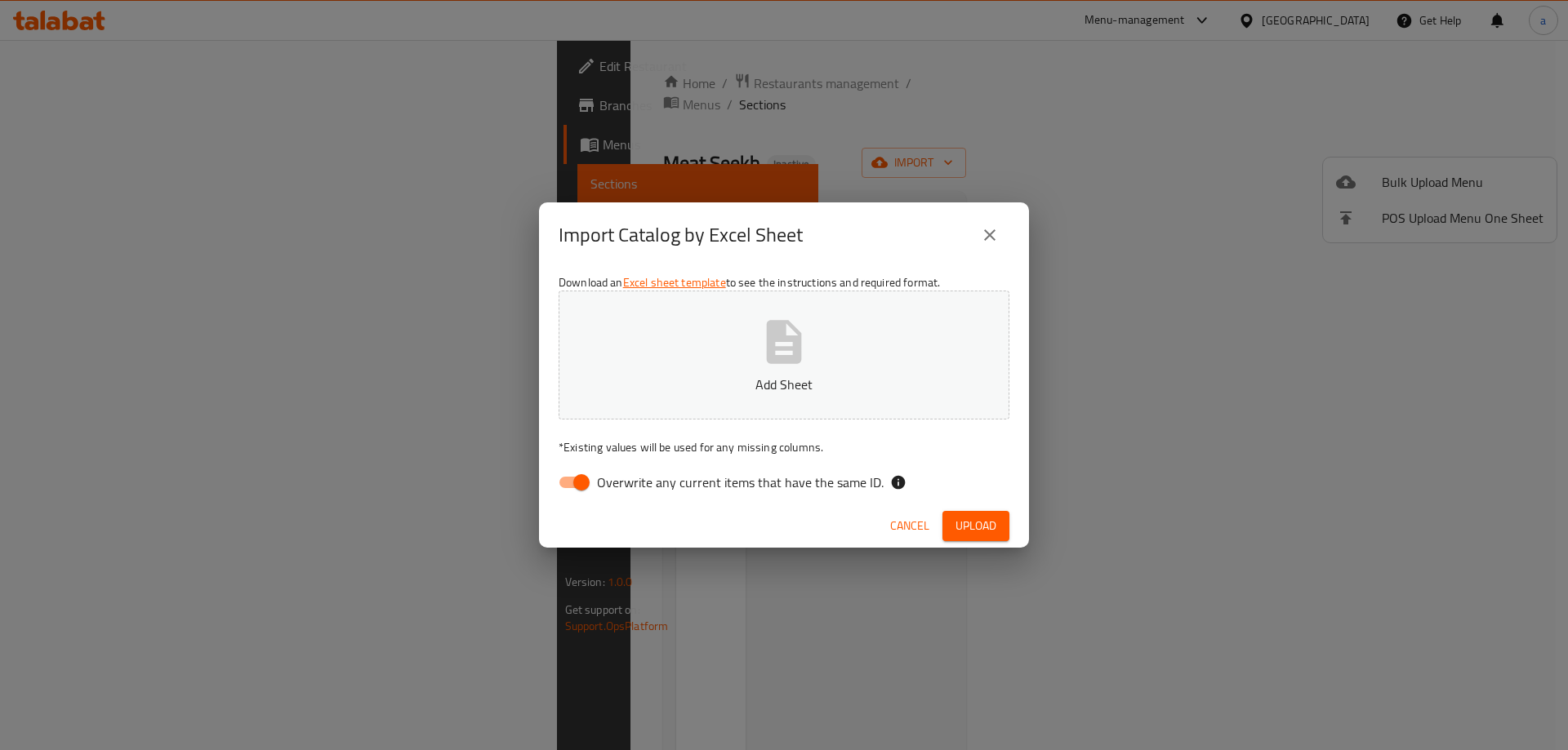
click at [636, 492] on span "Overwrite any current items that have the same ID." at bounding box center [740, 482] width 286 height 20
click at [628, 493] on input "Overwrite any current items that have the same ID." at bounding box center [581, 482] width 94 height 31
checkbox input "false"
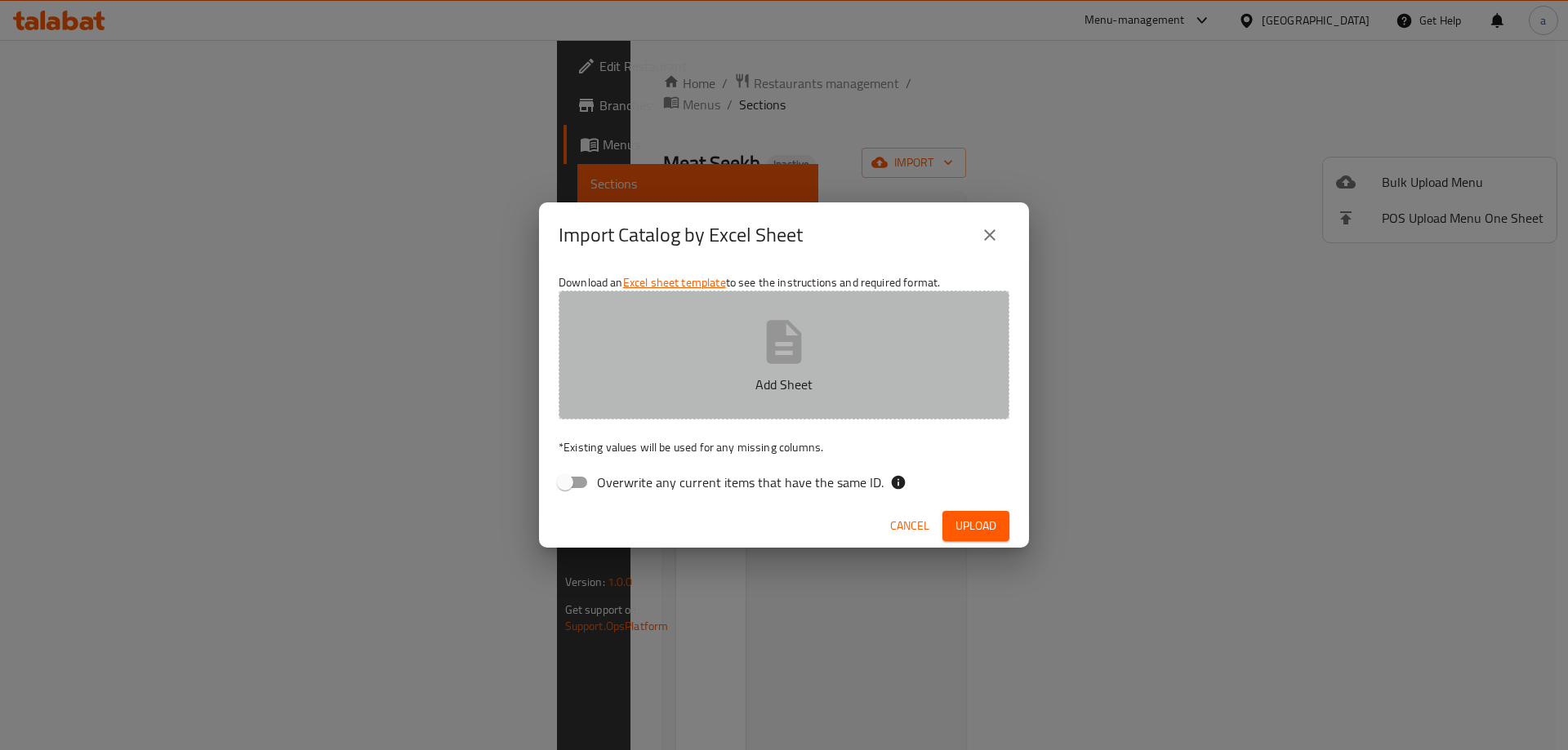
click at [709, 396] on button "Add Sheet" at bounding box center [784, 355] width 451 height 129
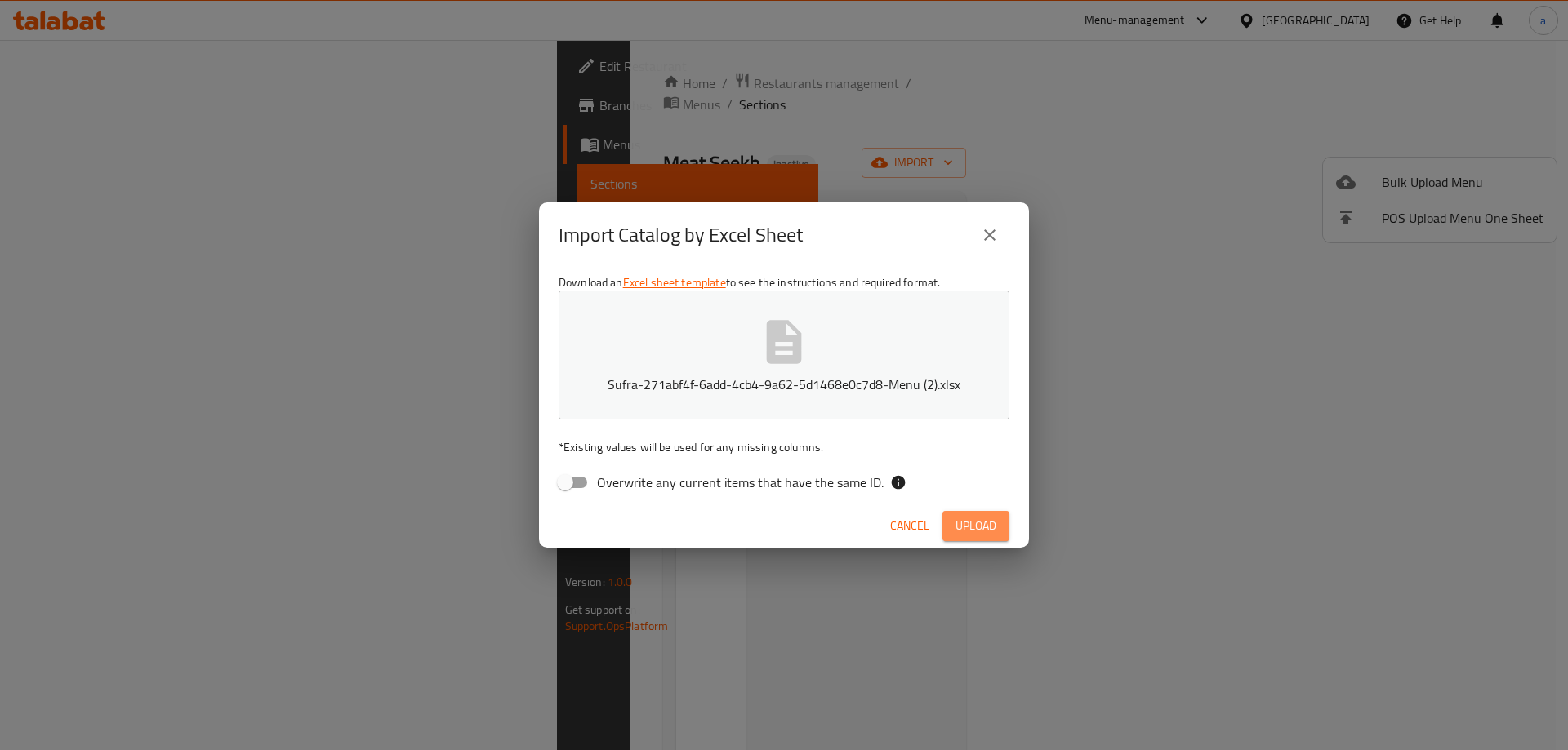
click at [961, 523] on span "Upload" at bounding box center [975, 526] width 41 height 21
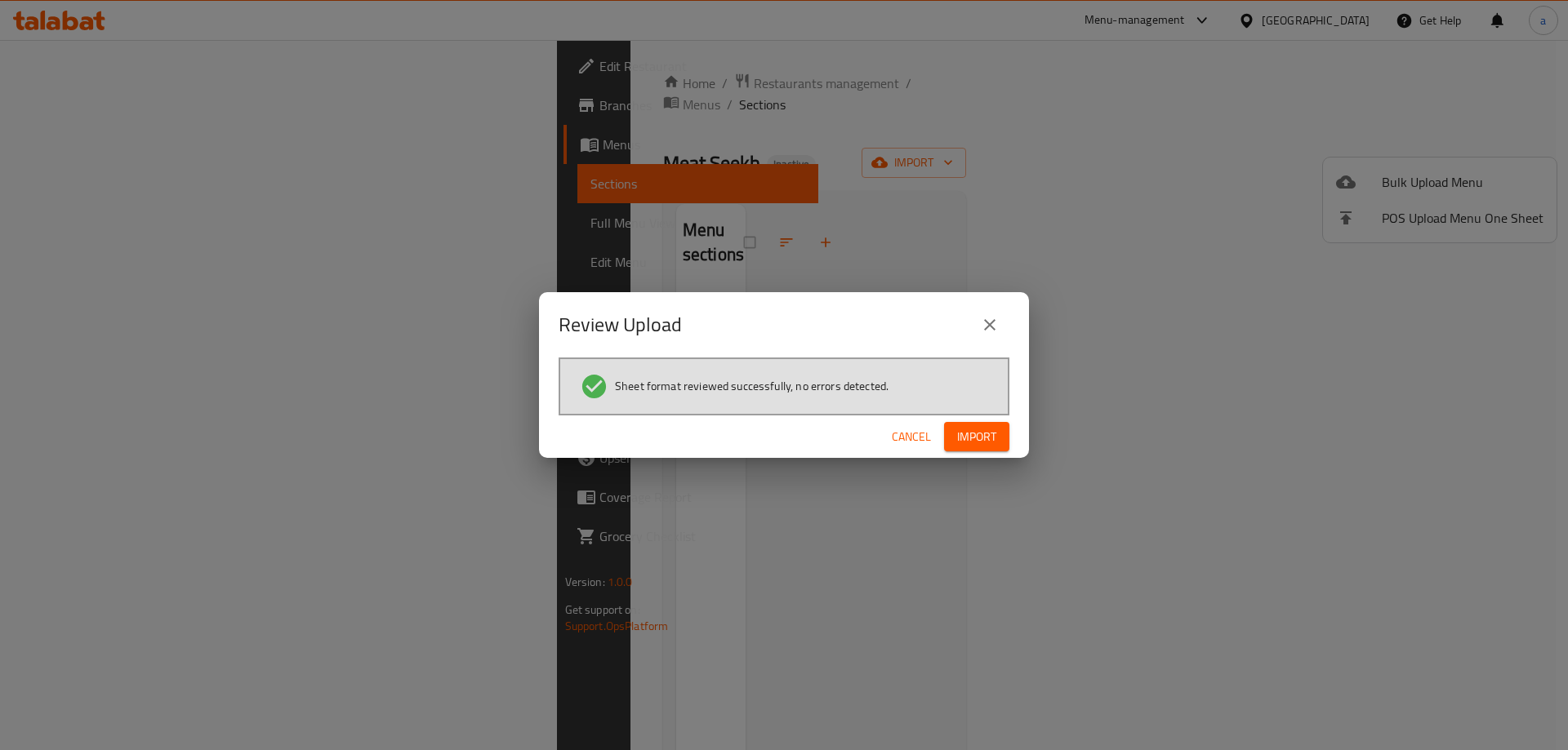
click at [1001, 435] on button "Import" at bounding box center [976, 437] width 65 height 30
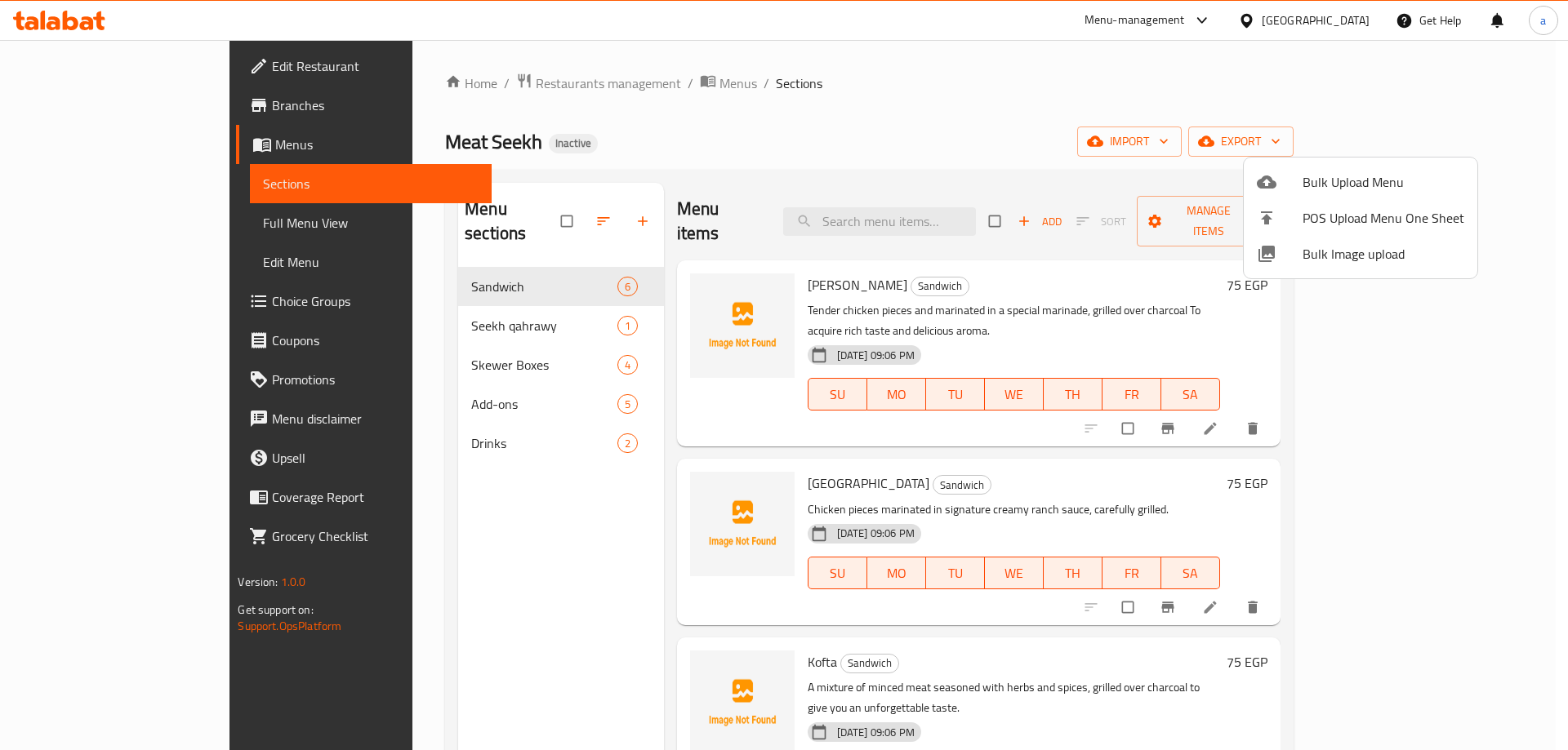
click at [1298, 303] on div at bounding box center [784, 375] width 1568 height 750
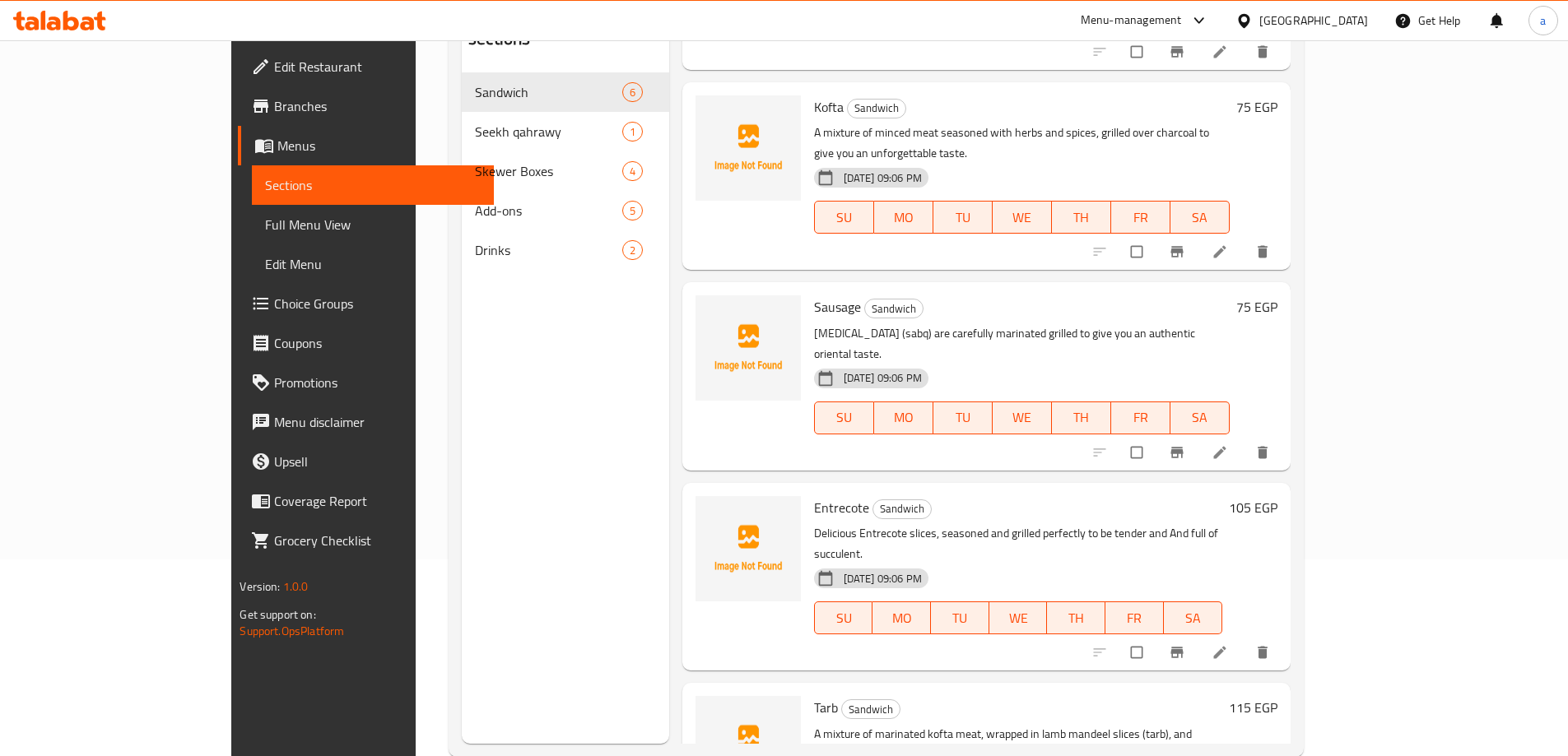
scroll to position [230, 0]
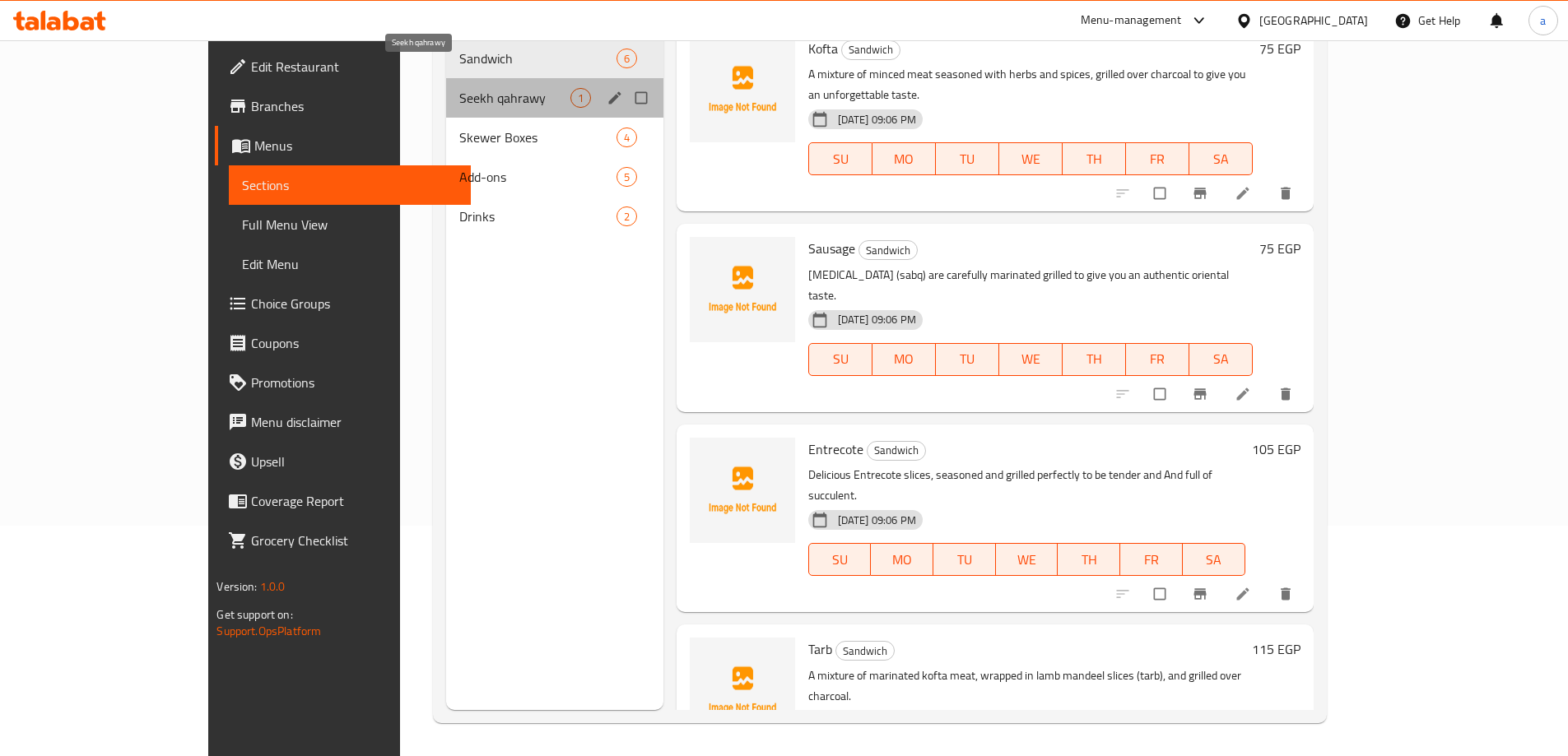
click at [459, 88] on span "Seekh qahrawy" at bounding box center [514, 97] width 111 height 20
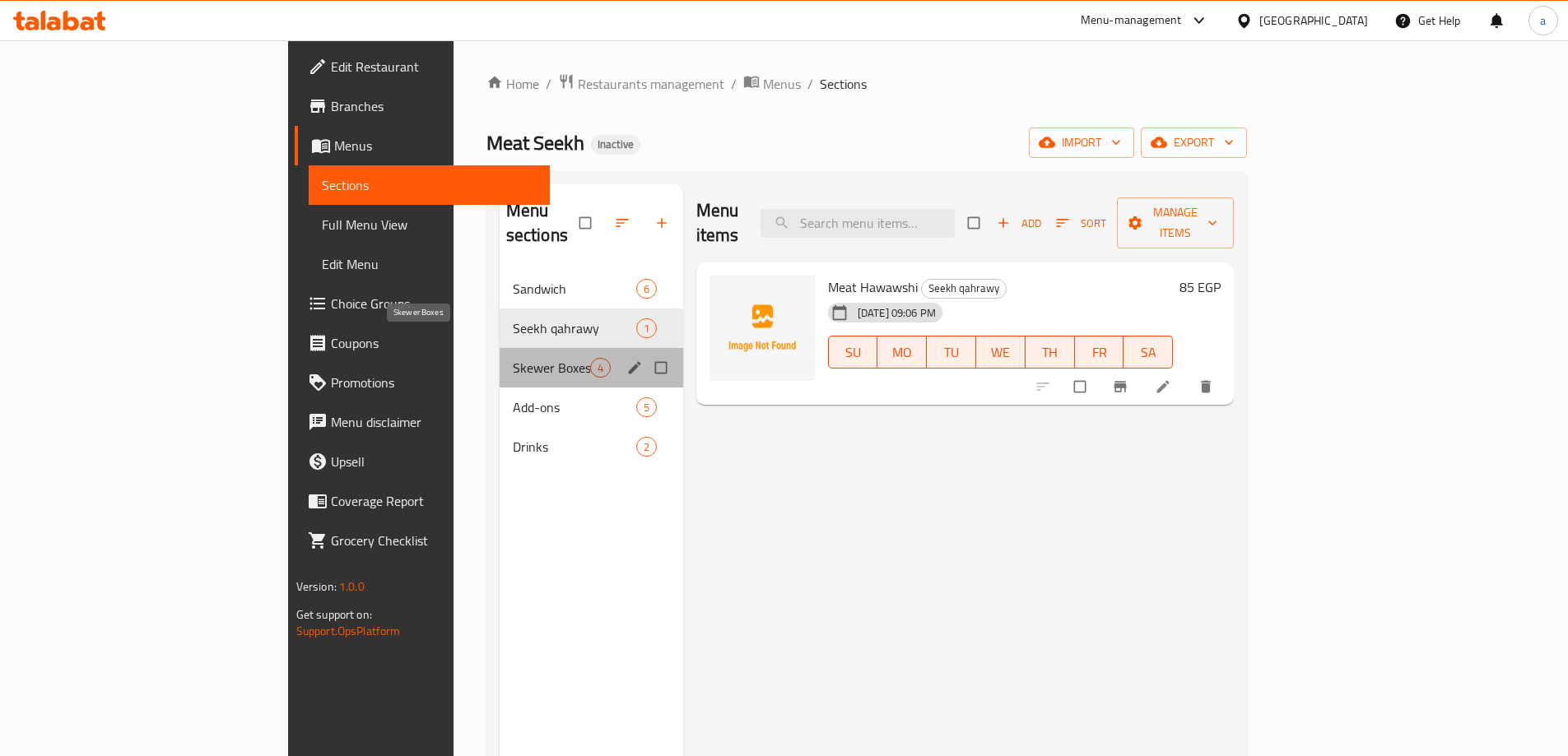
click at [513, 358] on span "Skewer Boxes" at bounding box center [551, 368] width 77 height 20
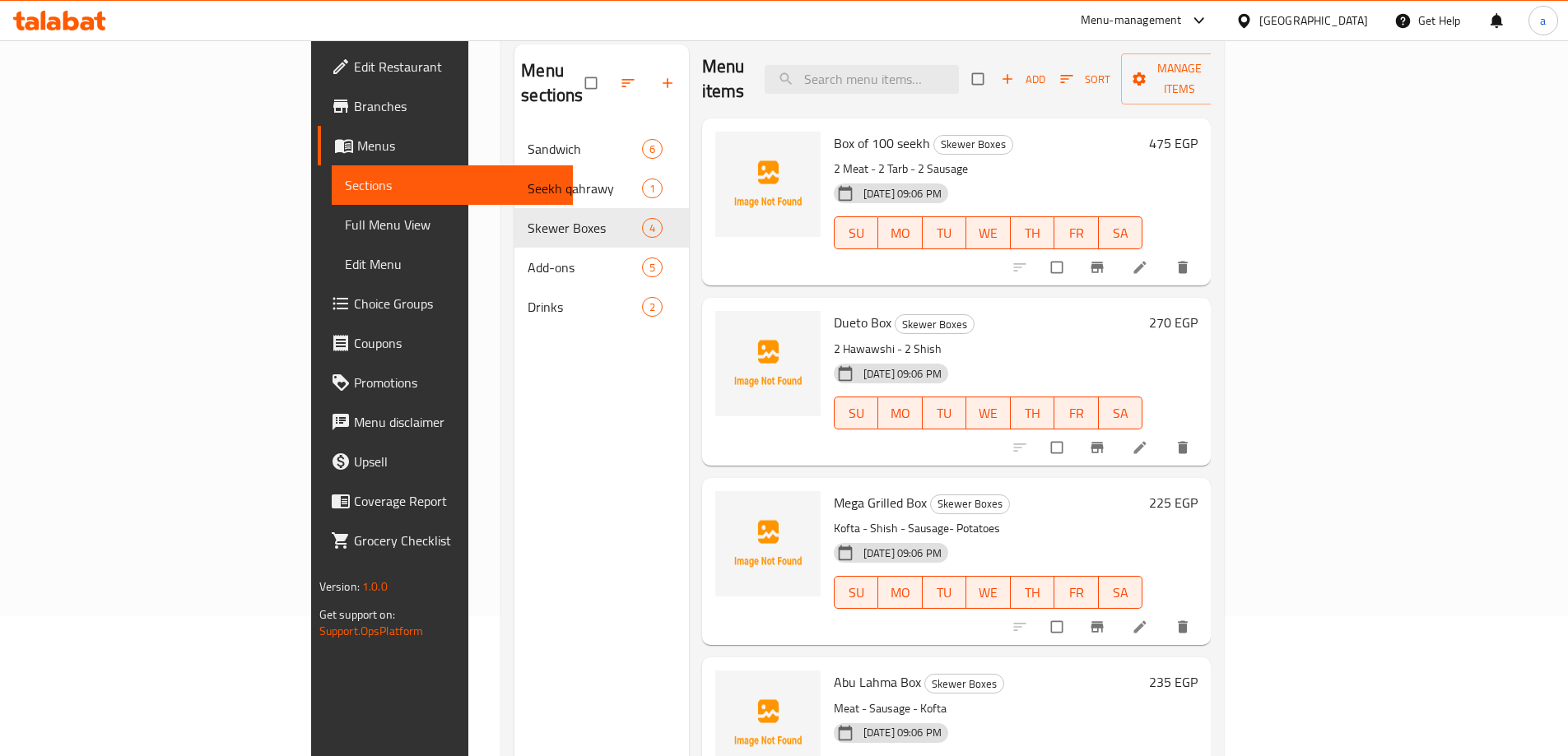
scroll to position [165, 0]
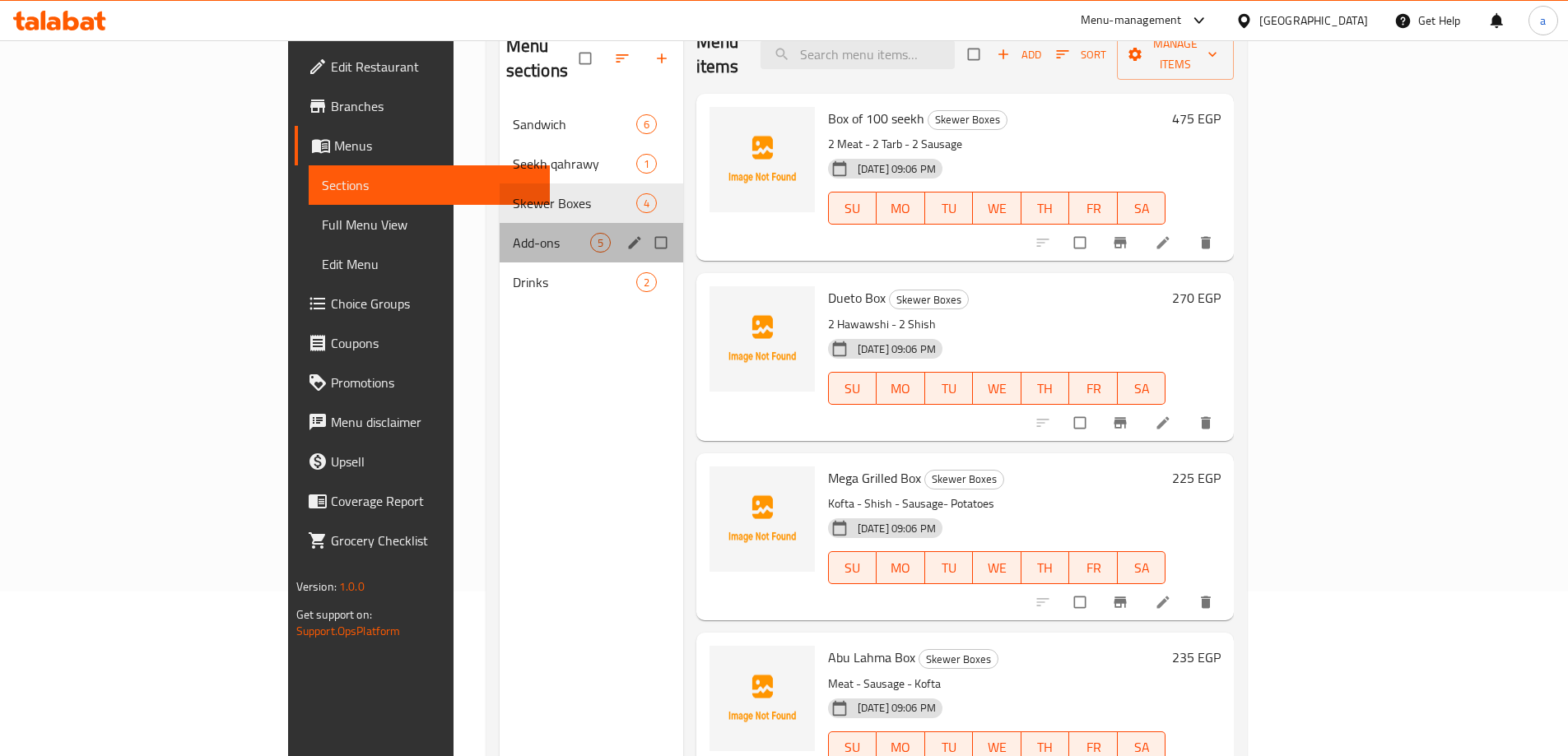
click at [499, 230] on div "Add-ons 5" at bounding box center [591, 242] width 184 height 39
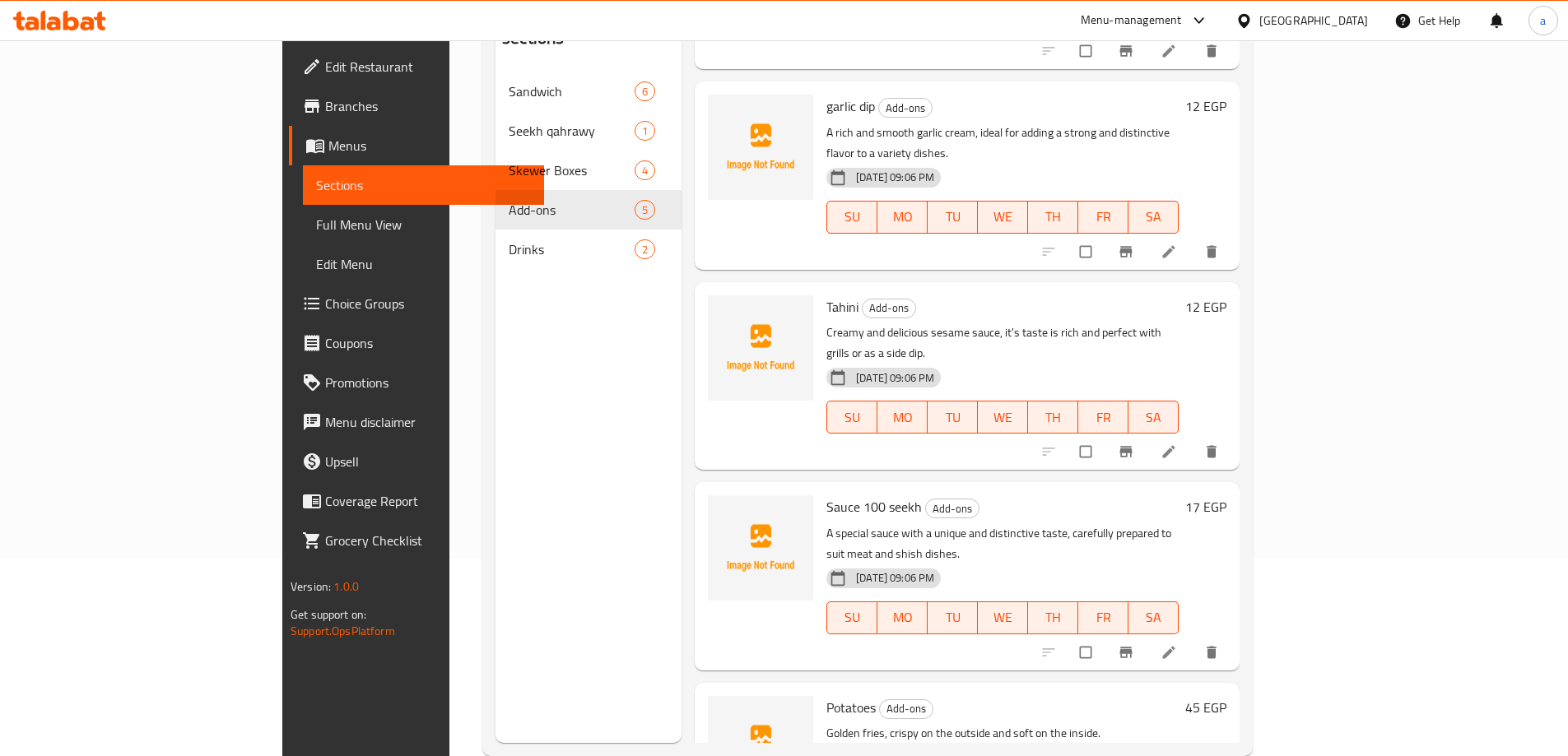
scroll to position [230, 0]
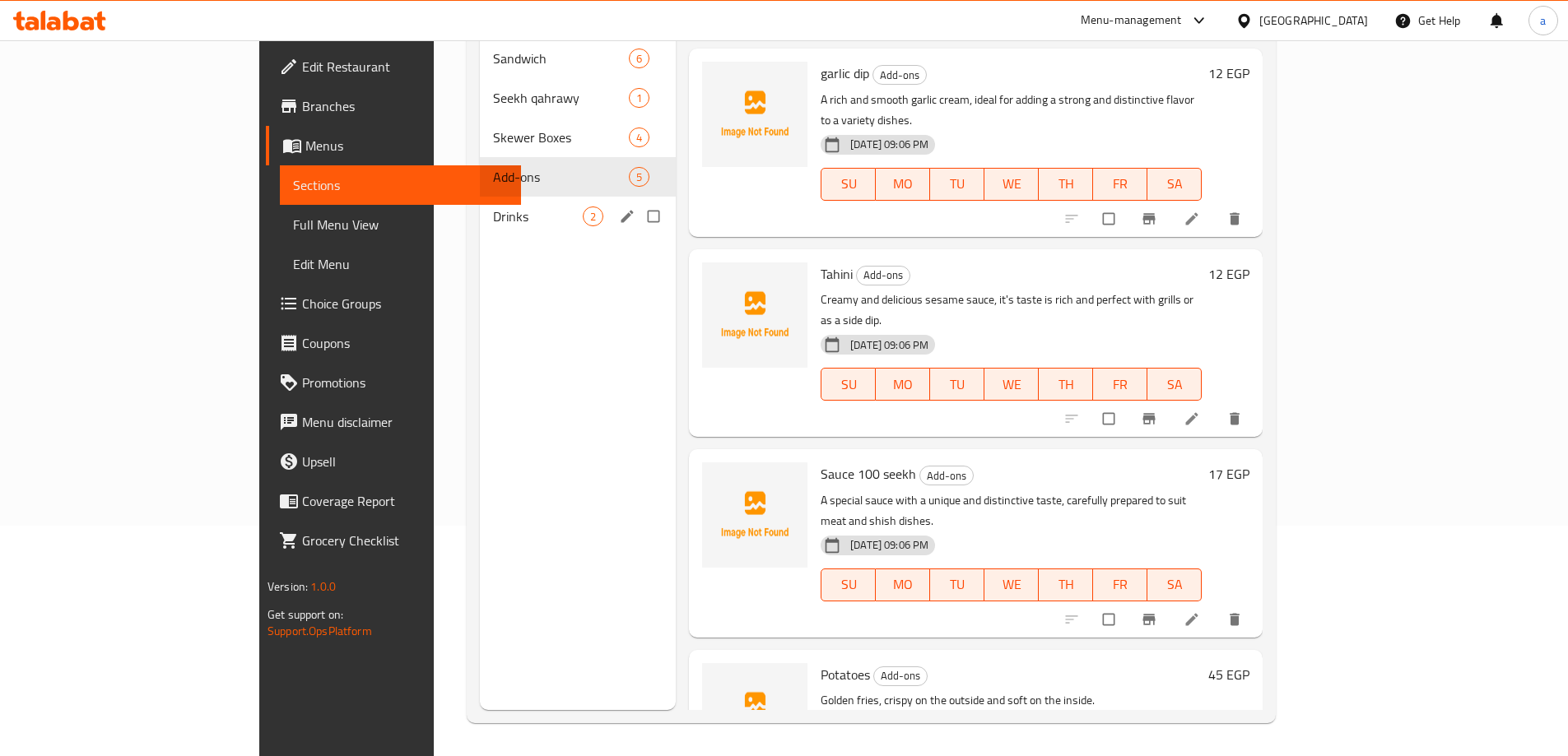
click at [493, 207] on span "Drinks" at bounding box center [538, 216] width 90 height 20
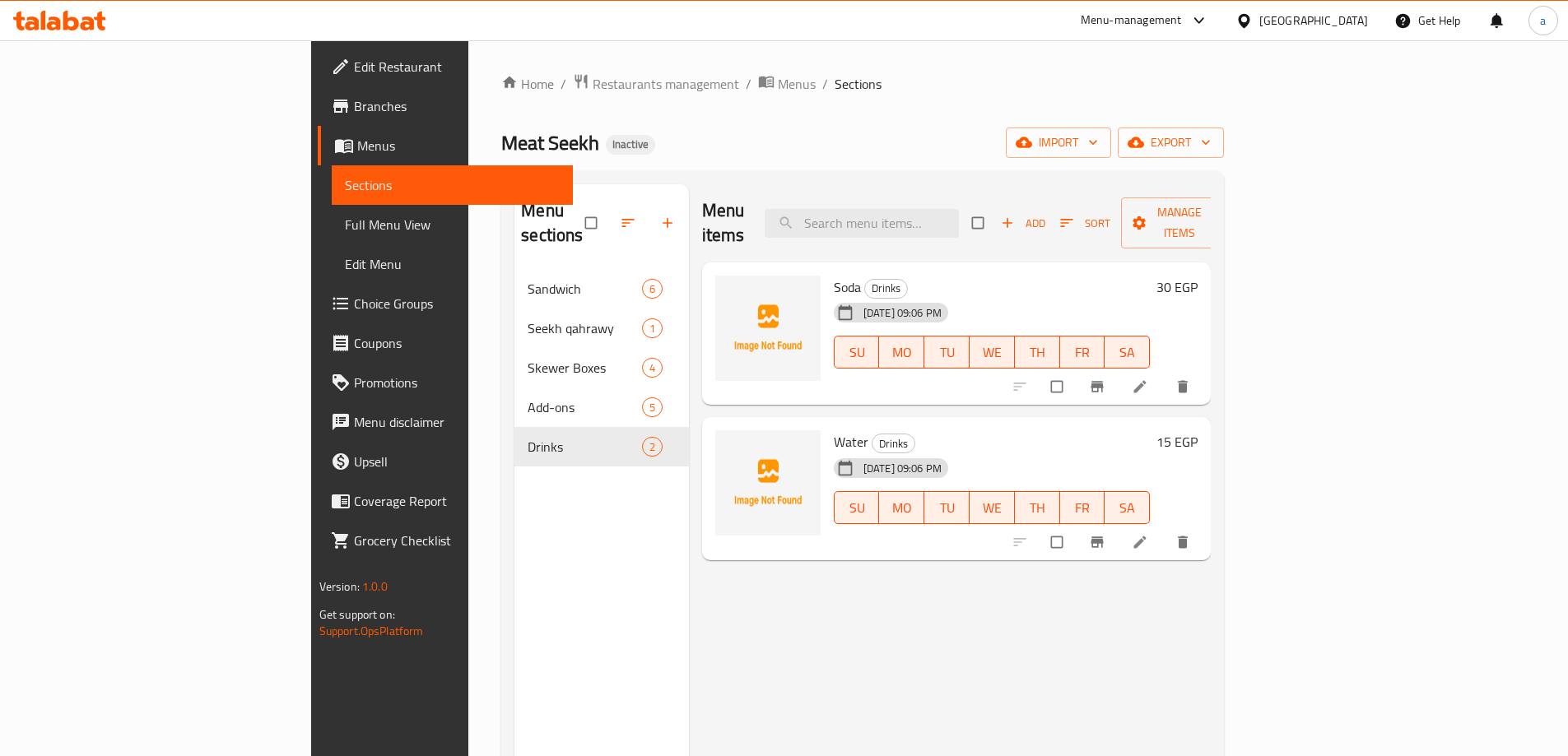
click at [345, 234] on span "Full Menu View" at bounding box center [452, 225] width 215 height 20
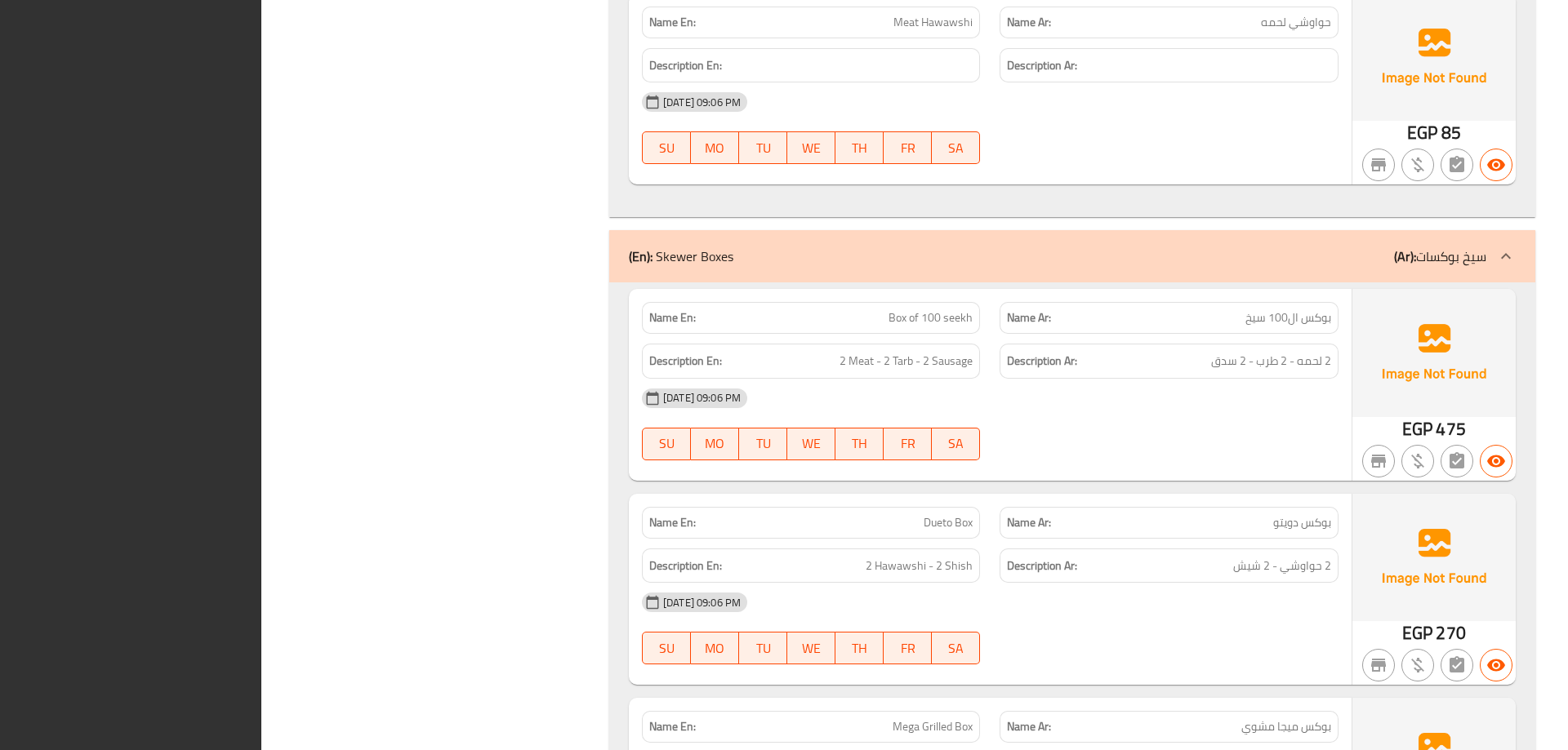
click at [916, 262] on div "(En): Skewer Boxes (Ar): سيخ بوكسات Name En: Box of 100 seekh Name Ar: بوكس ال1…" at bounding box center [1073, 678] width 926 height 895
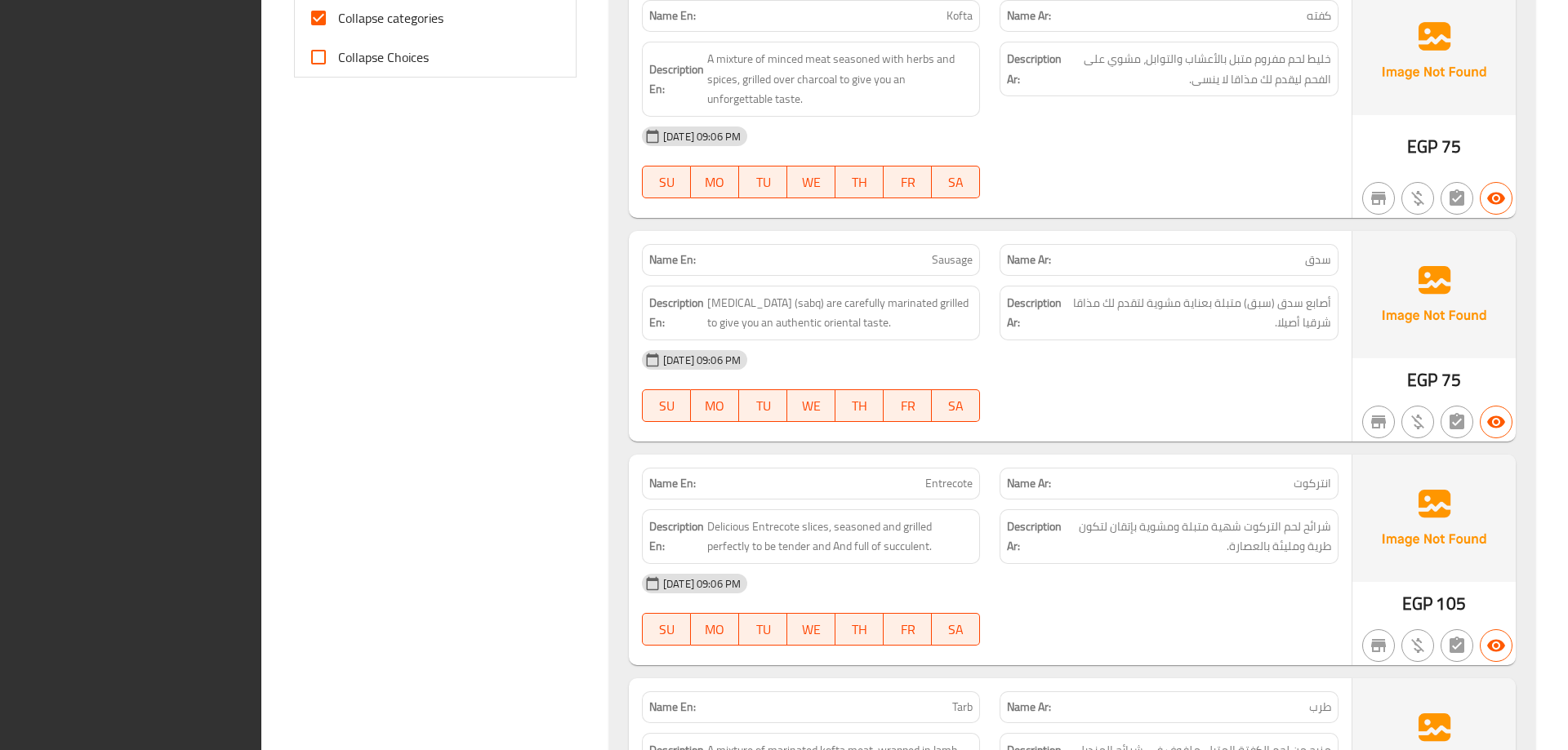
scroll to position [630, 0]
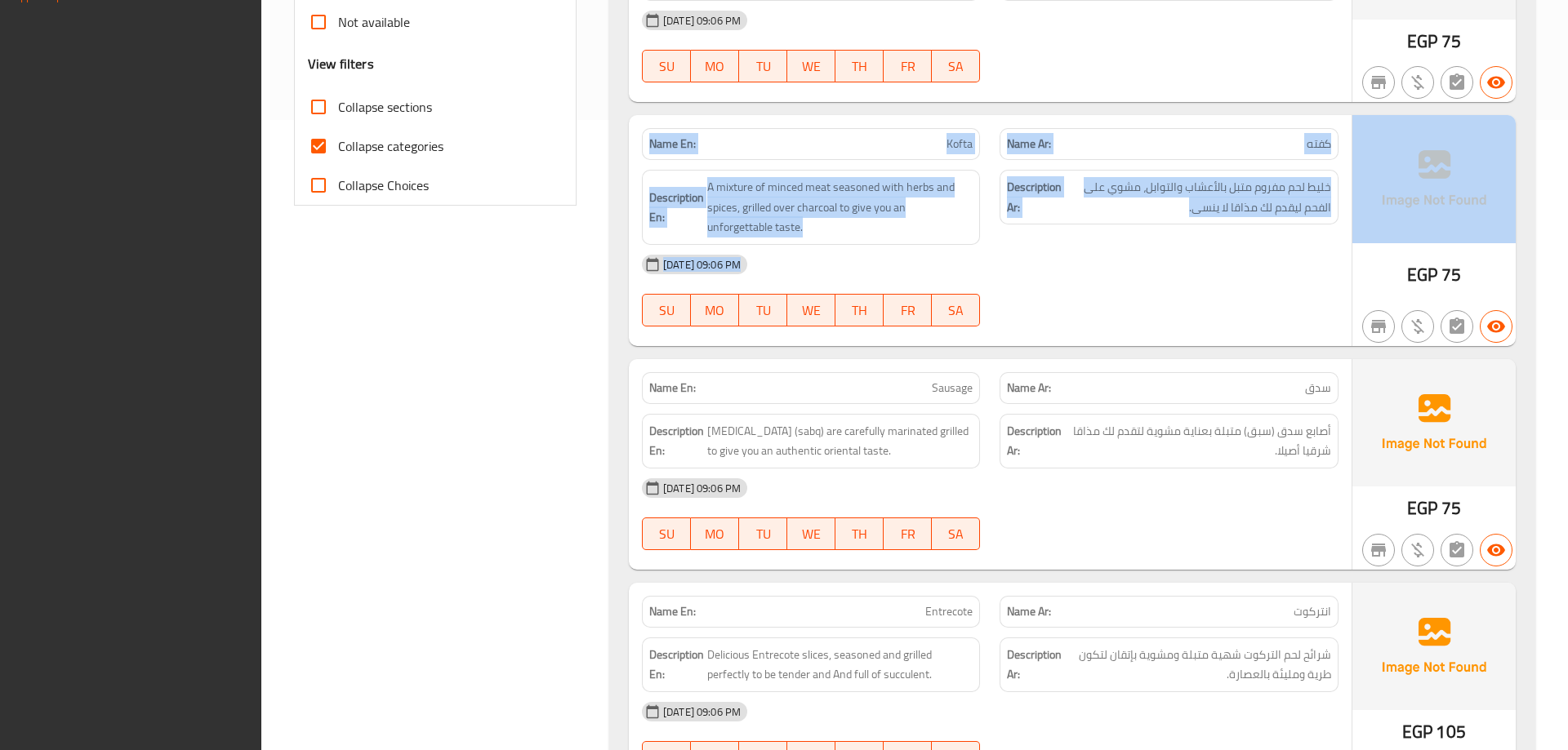
drag, startPoint x: 1559, startPoint y: 135, endPoint x: 1561, endPoint y: 77, distance: 58.0
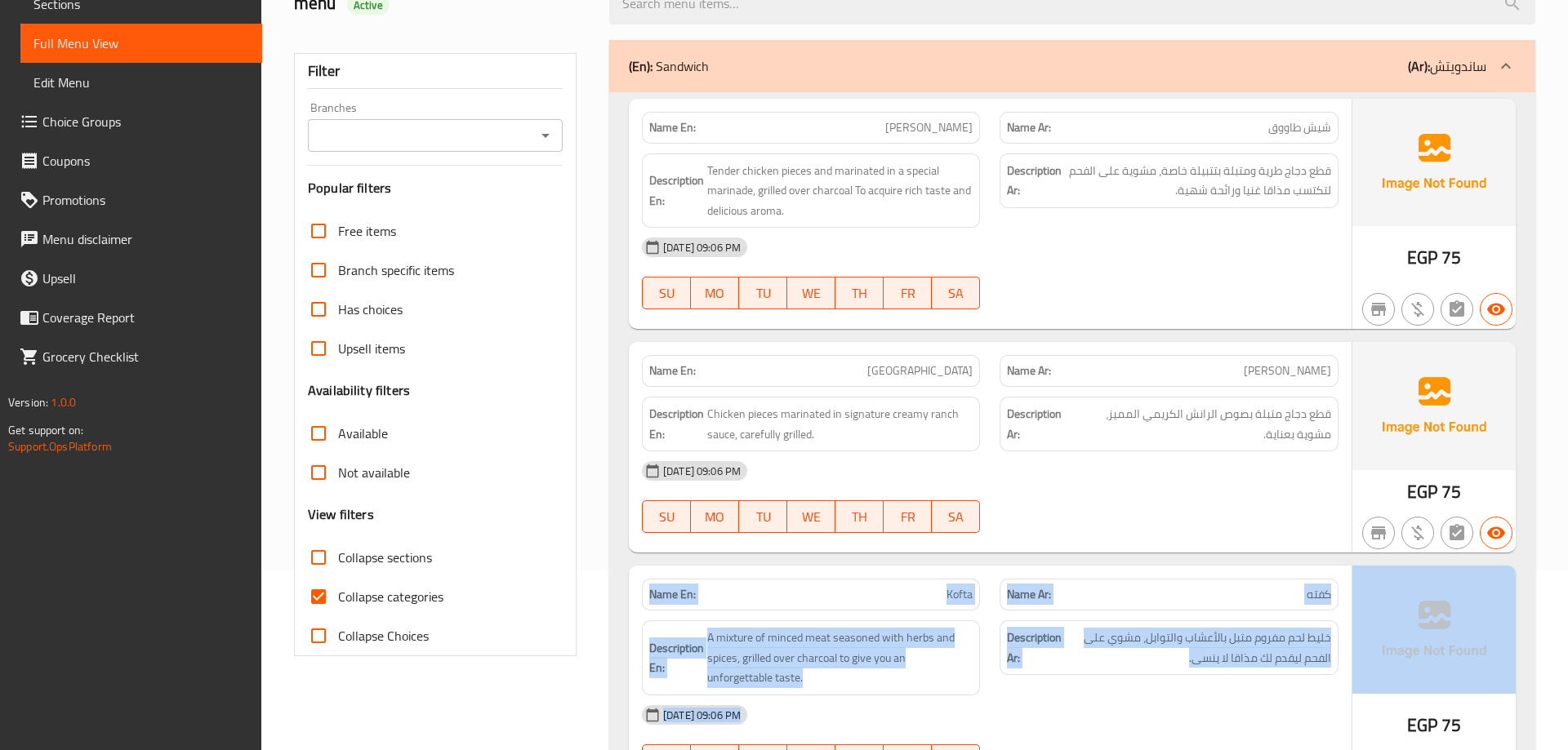
scroll to position [408, 0]
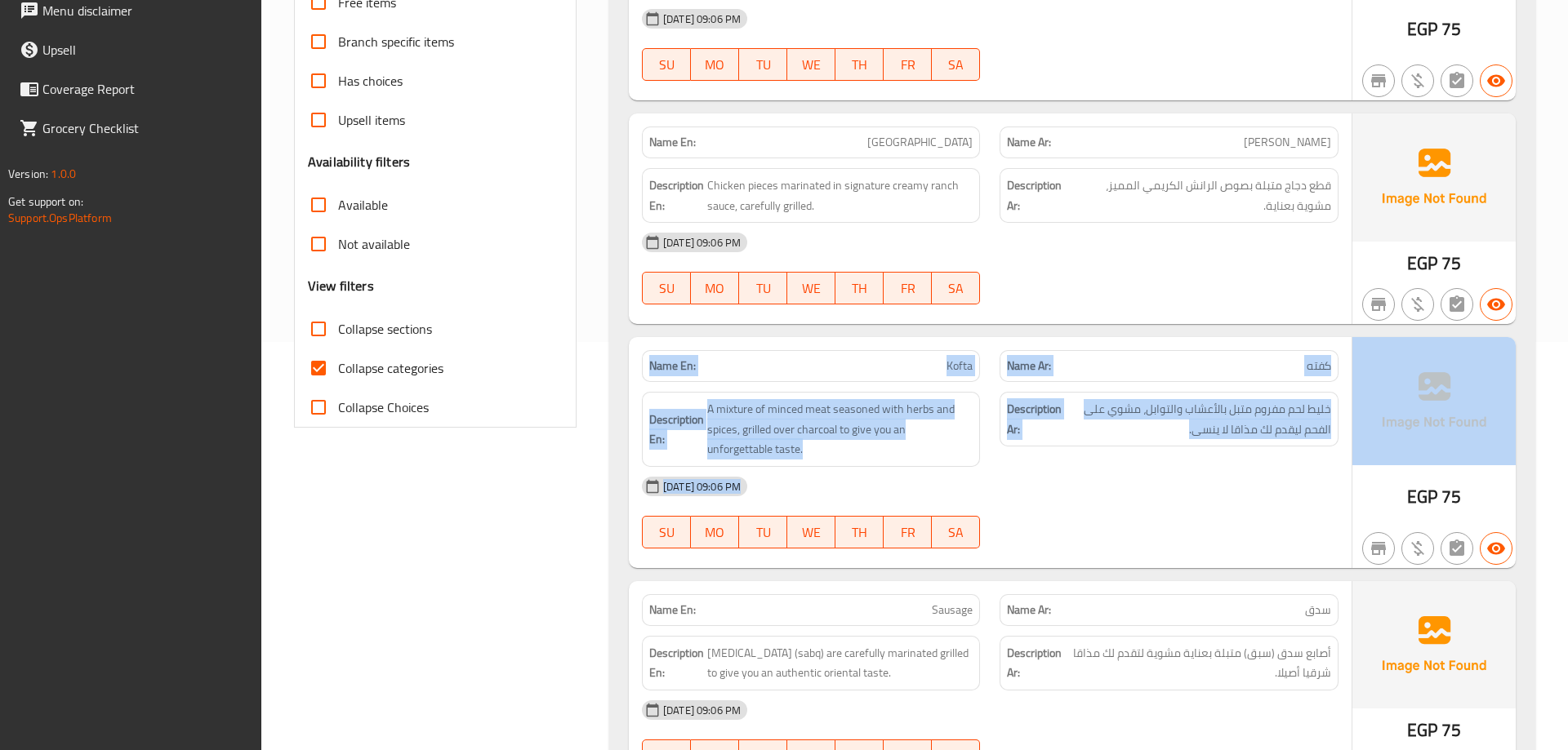
click at [319, 366] on input "Collapse categories" at bounding box center [318, 367] width 39 height 39
checkbox input "false"
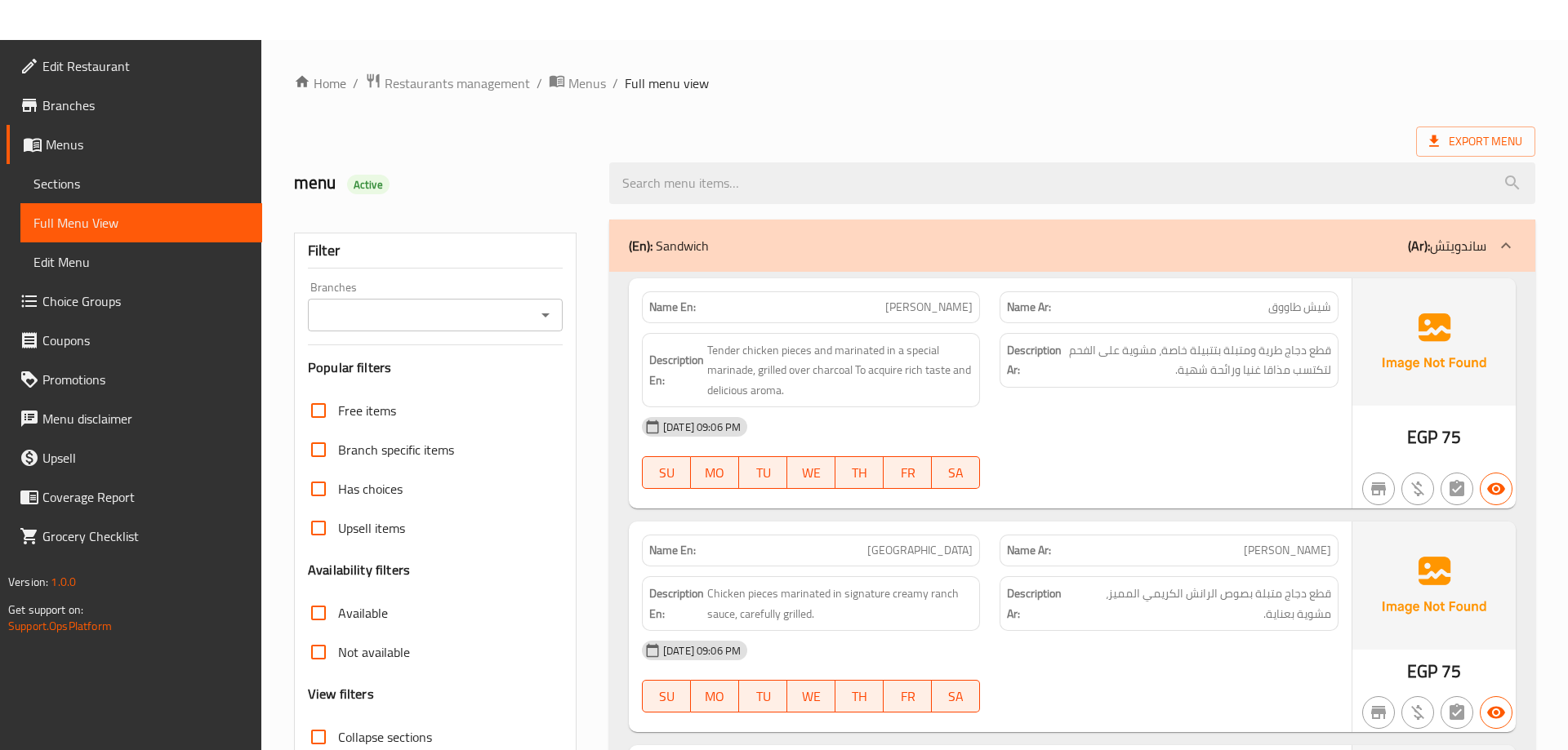
click at [527, 171] on h2 "menu Active" at bounding box center [441, 183] width 296 height 25
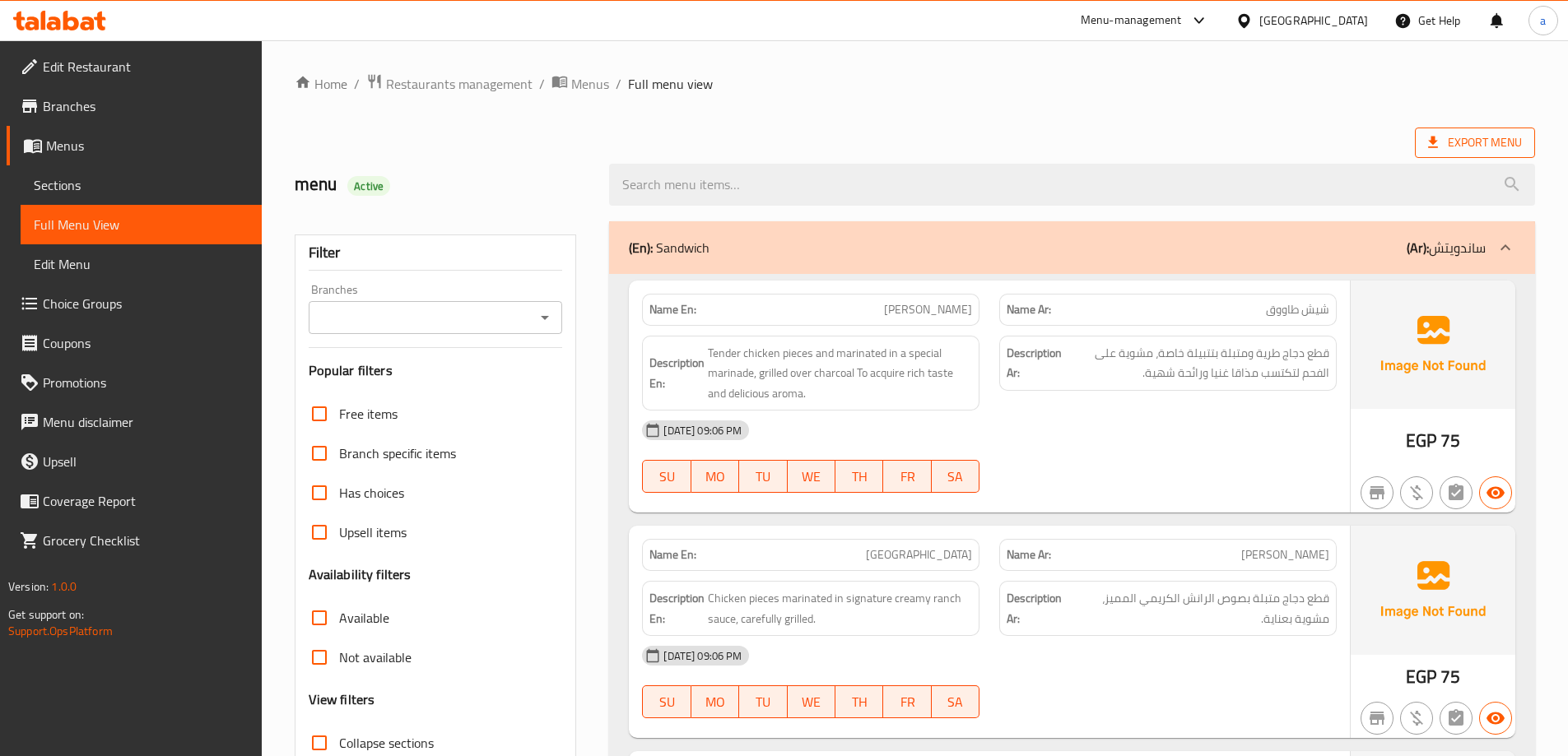
click at [1456, 150] on span "Export Menu" at bounding box center [1475, 143] width 94 height 21
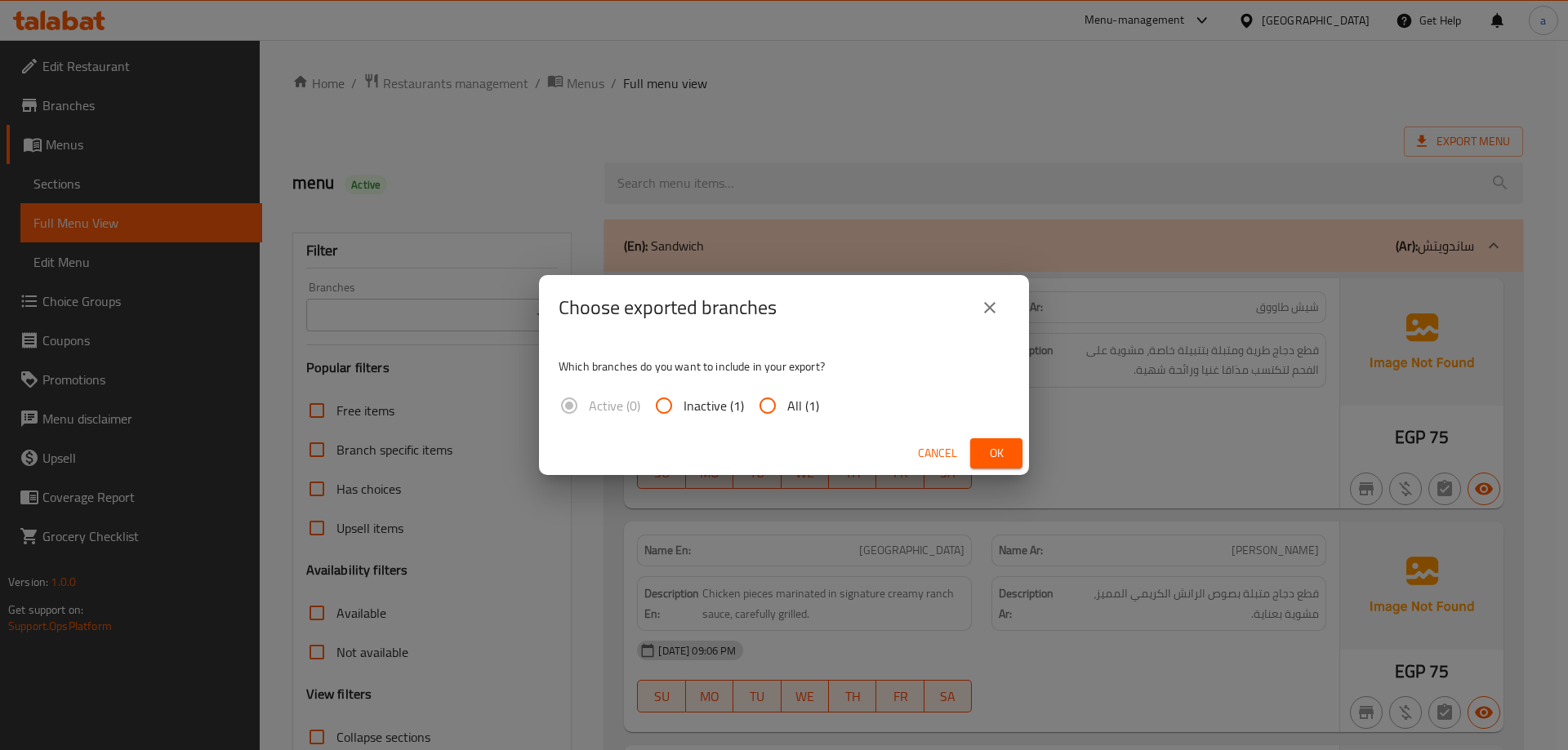
drag, startPoint x: 766, startPoint y: 406, endPoint x: 902, endPoint y: 437, distance: 139.5
click at [767, 405] on input "All (1)" at bounding box center [767, 405] width 39 height 39
radio input "true"
click at [983, 444] on span "Ok" at bounding box center [996, 453] width 26 height 21
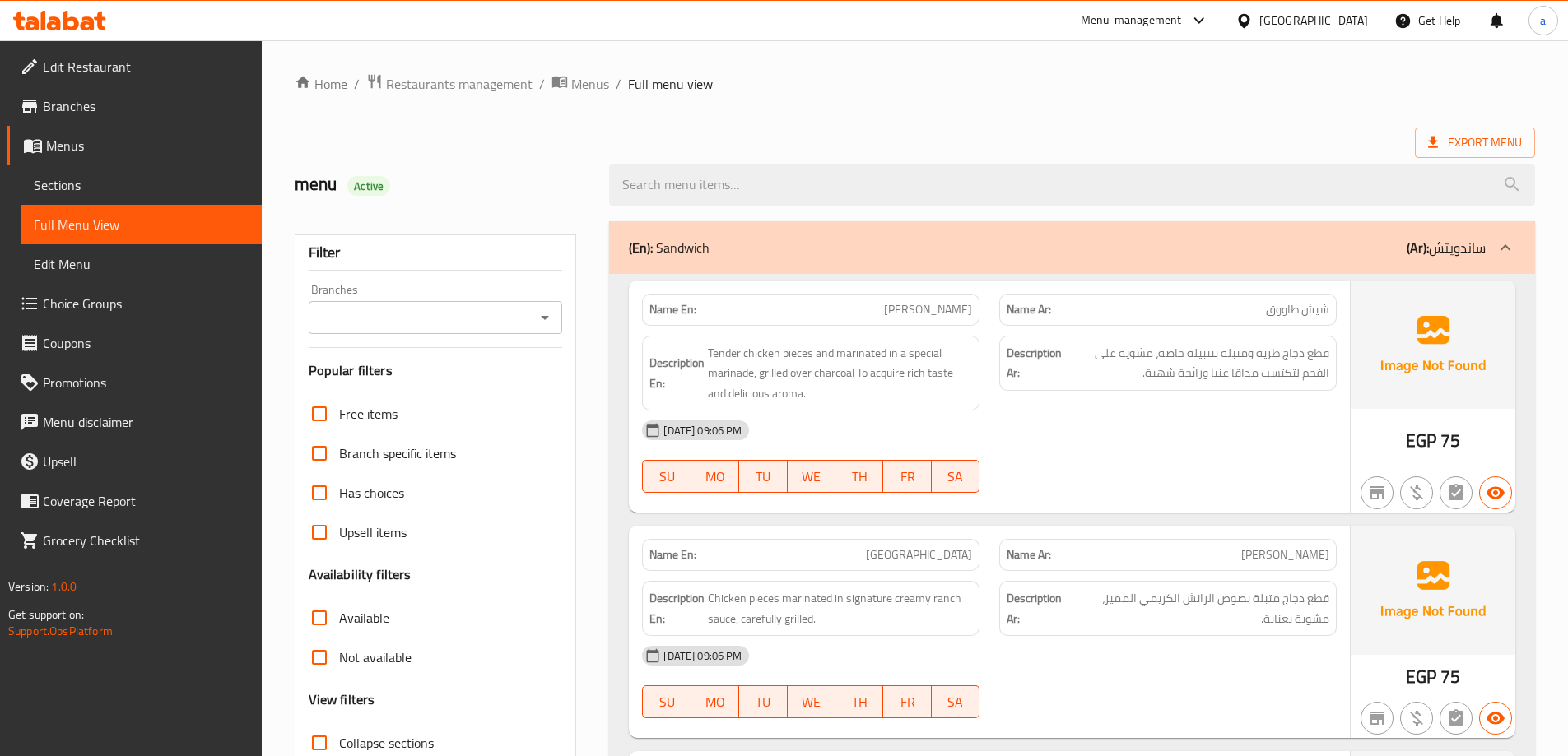
click at [874, 33] on div "Menu-management [GEOGRAPHIC_DATA] Get Help a" at bounding box center [784, 20] width 1568 height 39
